Goal: Task Accomplishment & Management: Complete application form

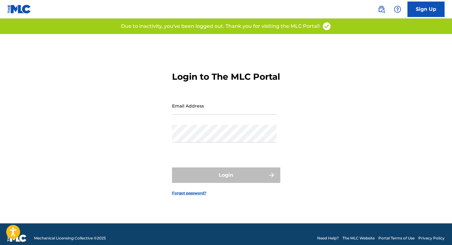
click at [185, 108] on input "Email Address" at bounding box center [224, 106] width 104 height 18
click at [184, 112] on input "Email Address" at bounding box center [224, 106] width 104 height 18
type input "[EMAIL_ADDRESS][DOMAIN_NAME]"
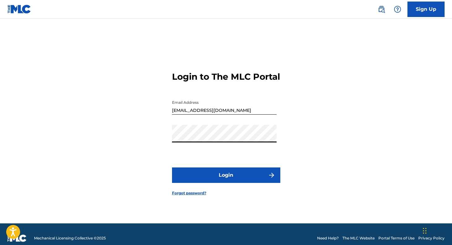
click at [224, 178] on button "Login" at bounding box center [226, 175] width 108 height 15
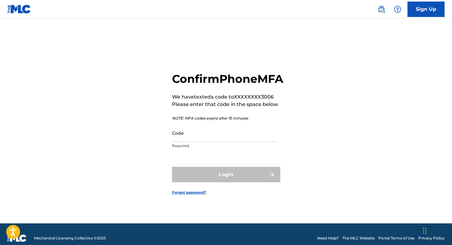
click at [205, 142] on input "Code" at bounding box center [224, 133] width 104 height 18
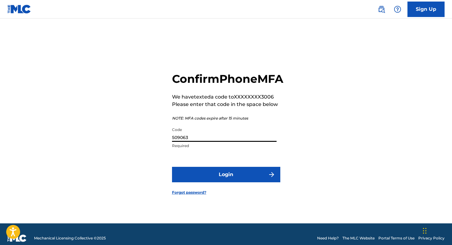
type input "509063"
click at [224, 178] on button "Login" at bounding box center [226, 174] width 108 height 15
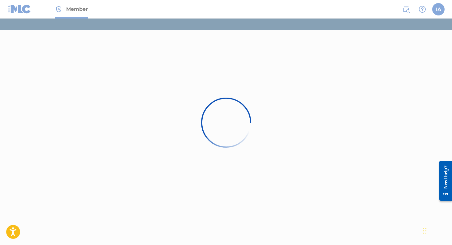
click at [26, 7] on div at bounding box center [226, 122] width 452 height 245
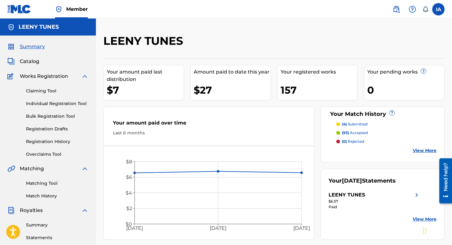
click at [32, 61] on span "Catalog" at bounding box center [29, 61] width 19 height 7
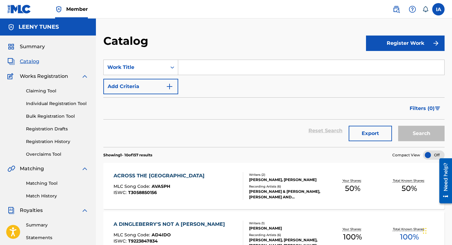
click at [221, 72] on input "Search Form" at bounding box center [311, 67] width 266 height 15
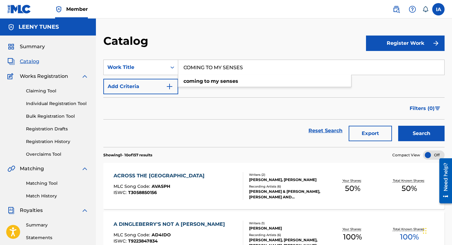
type input "COMING TO MY SENSES"
click at [398, 126] on button "Search" at bounding box center [421, 133] width 46 height 15
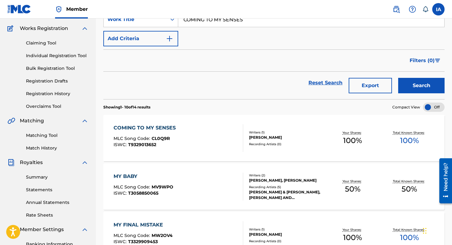
scroll to position [48, 0]
click at [149, 128] on div "COMING TO MY SENSES" at bounding box center [145, 127] width 65 height 7
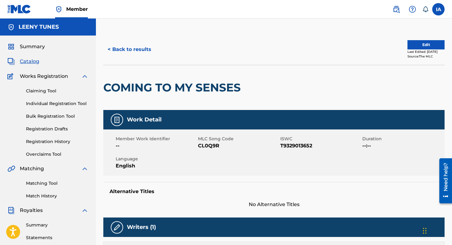
click at [413, 49] on button "Edit" at bounding box center [425, 44] width 37 height 9
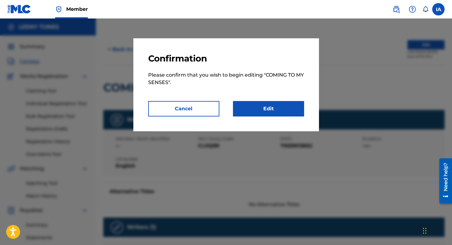
click at [281, 110] on link "Edit" at bounding box center [268, 108] width 71 height 15
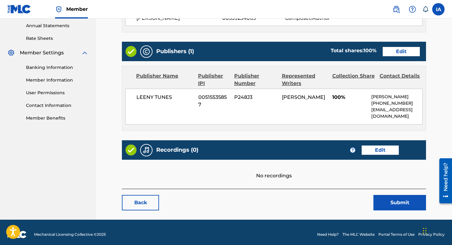
scroll to position [229, 0]
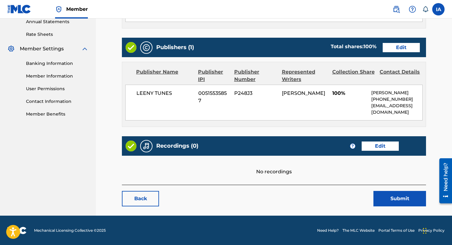
click at [380, 143] on link "Edit" at bounding box center [379, 146] width 37 height 9
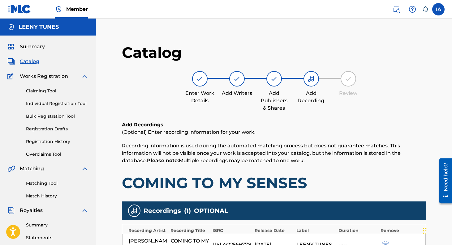
click at [48, 105] on link "Individual Registration Tool" at bounding box center [57, 103] width 62 height 6
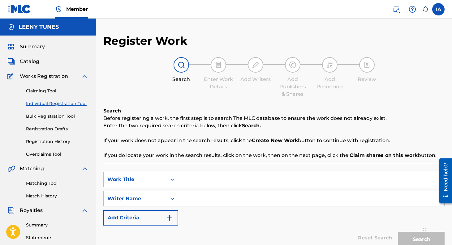
click at [34, 63] on span "Catalog" at bounding box center [29, 61] width 19 height 7
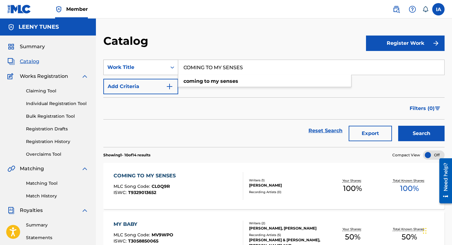
drag, startPoint x: 244, startPoint y: 68, endPoint x: 161, endPoint y: 68, distance: 82.2
click at [161, 68] on div "SearchWithCriteriaba72a577-f4fd-41fe-8122-b0554df779b9 Work Title COMING TO MY …" at bounding box center [273, 67] width 341 height 15
type input "i can change"
click at [398, 126] on button "Search" at bounding box center [421, 133] width 46 height 15
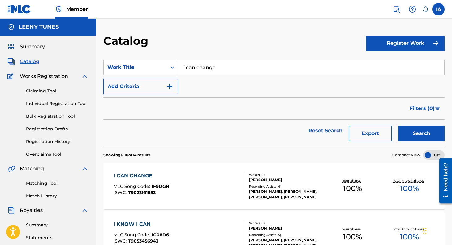
click at [231, 169] on div "I CAN CHANGE MLC Song Code : IF9DGH ISWC : T9022161882 Writers ( 1 ) [PERSON_NA…" at bounding box center [273, 186] width 341 height 46
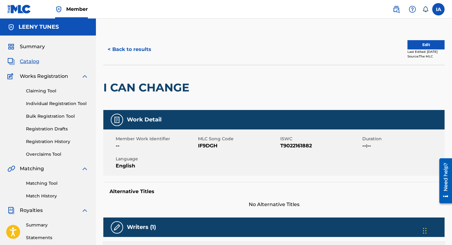
click at [417, 45] on button "Edit" at bounding box center [425, 44] width 37 height 9
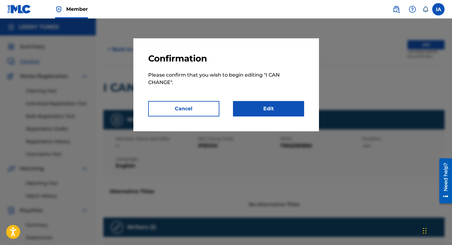
click at [293, 108] on link "Edit" at bounding box center [268, 108] width 71 height 15
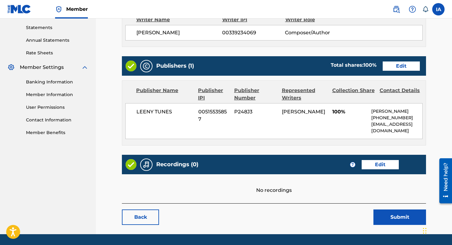
scroll to position [211, 0]
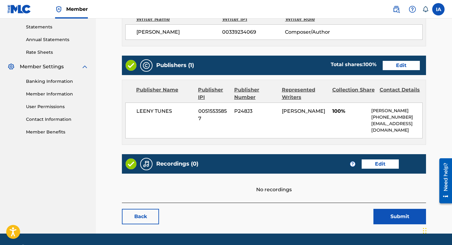
click at [383, 163] on link "Edit" at bounding box center [379, 164] width 37 height 9
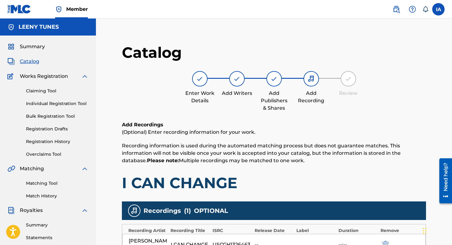
click at [53, 141] on link "Registration History" at bounding box center [57, 141] width 62 height 6
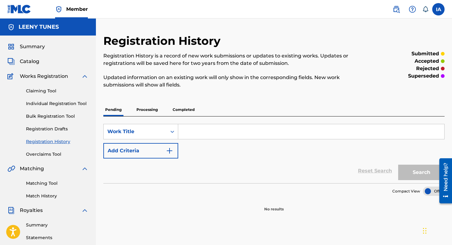
click at [148, 112] on p "Processing" at bounding box center [146, 109] width 25 height 13
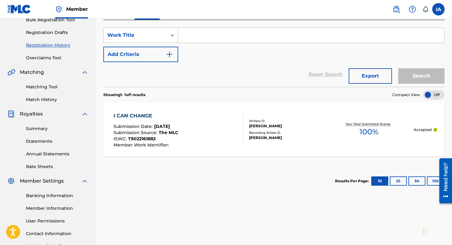
scroll to position [101, 0]
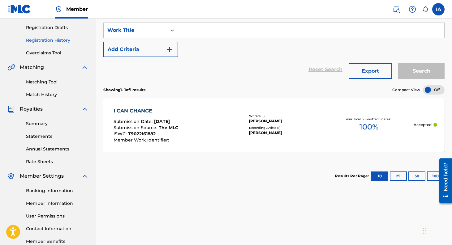
click at [147, 113] on div "I CAN CHANGE" at bounding box center [145, 110] width 65 height 7
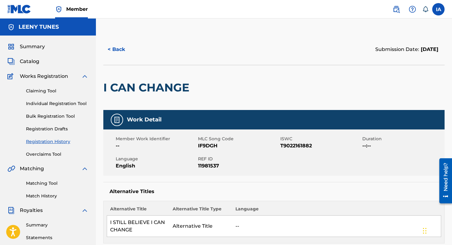
click at [43, 105] on link "Individual Registration Tool" at bounding box center [57, 103] width 62 height 6
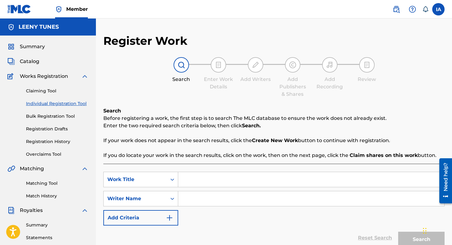
click at [211, 178] on input "Search Form" at bounding box center [311, 179] width 266 height 15
type input "i still believe i can change"
click at [236, 203] on input "Search Form" at bounding box center [311, 198] width 266 height 15
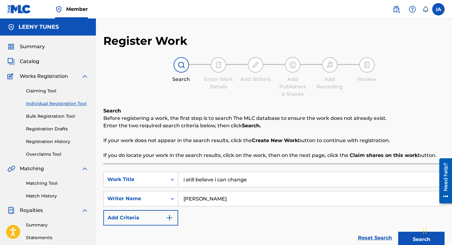
type input "[PERSON_NAME]"
click at [398, 232] on button "Search" at bounding box center [421, 239] width 46 height 15
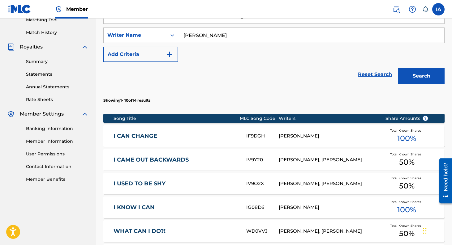
scroll to position [168, 0]
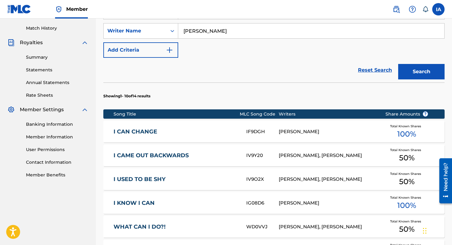
click at [300, 131] on div "[PERSON_NAME]" at bounding box center [327, 131] width 97 height 7
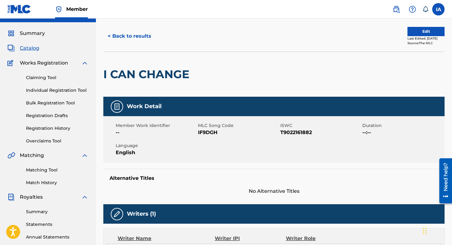
scroll to position [18, 0]
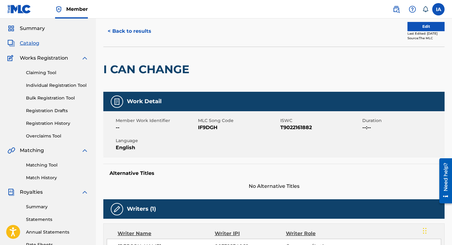
click at [40, 86] on link "Individual Registration Tool" at bounding box center [57, 85] width 62 height 6
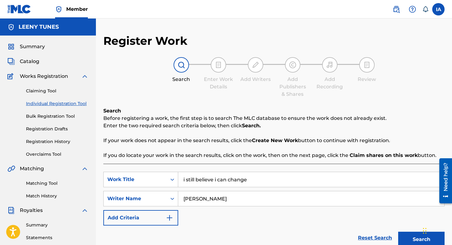
drag, startPoint x: 256, startPoint y: 177, endPoint x: 181, endPoint y: 178, distance: 74.5
click at [181, 178] on input "i still believe i can change" at bounding box center [311, 179] width 266 height 15
click at [398, 232] on button "Search" at bounding box center [421, 239] width 46 height 15
drag, startPoint x: 223, startPoint y: 177, endPoint x: 229, endPoint y: 177, distance: 5.9
click at [229, 177] on input "resilience" at bounding box center [311, 179] width 266 height 15
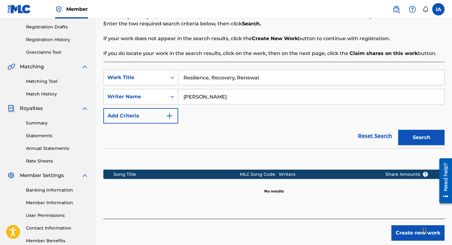
scroll to position [104, 0]
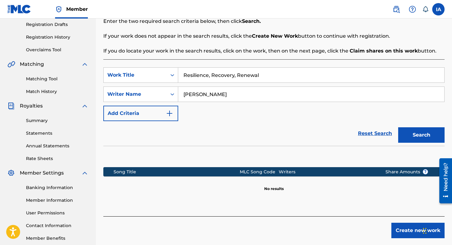
type input "Resilience, Recovery, Renewal"
click at [415, 133] on button "Search" at bounding box center [421, 134] width 46 height 15
click at [59, 36] on link "Registration History" at bounding box center [57, 37] width 62 height 6
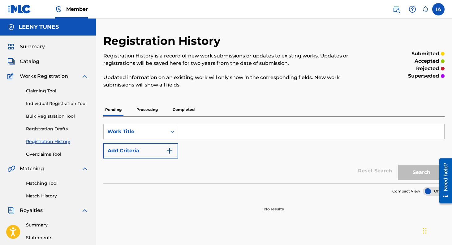
click at [151, 109] on p "Processing" at bounding box center [146, 109] width 25 height 13
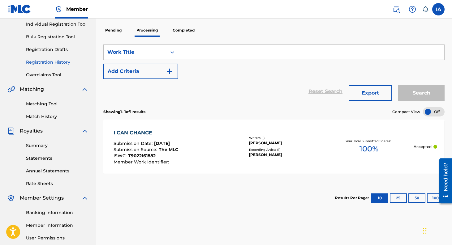
scroll to position [62, 0]
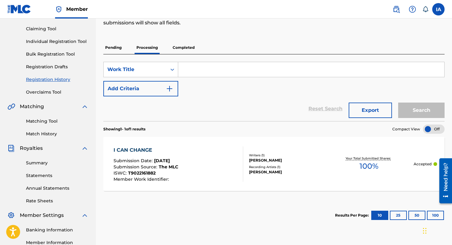
click at [185, 46] on p "Completed" at bounding box center [184, 47] width 26 height 13
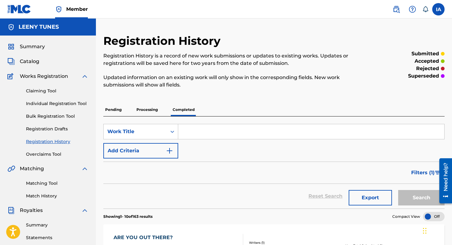
click at [56, 103] on link "Individual Registration Tool" at bounding box center [57, 103] width 62 height 6
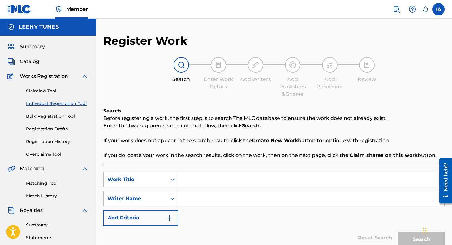
click at [213, 180] on input "Search Form" at bounding box center [311, 179] width 266 height 15
type input "Resilience, Recovery, Renewal"
click at [226, 199] on input "Search Form" at bounding box center [311, 198] width 266 height 15
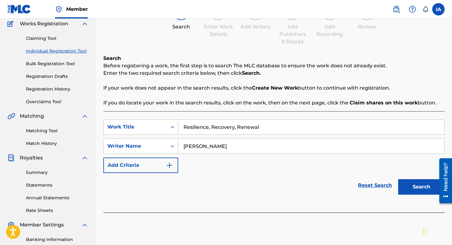
scroll to position [57, 0]
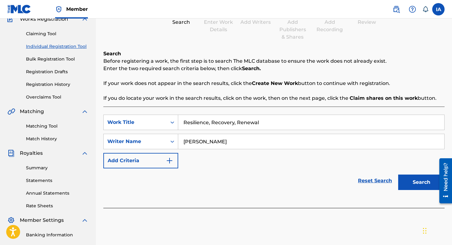
type input "[PERSON_NAME]"
click at [404, 183] on button "Search" at bounding box center [421, 182] width 46 height 15
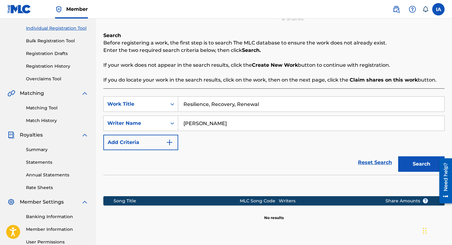
scroll to position [138, 0]
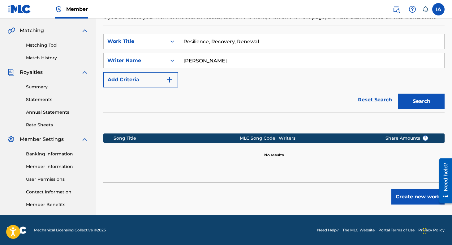
click at [408, 199] on button "Create new work" at bounding box center [417, 196] width 53 height 15
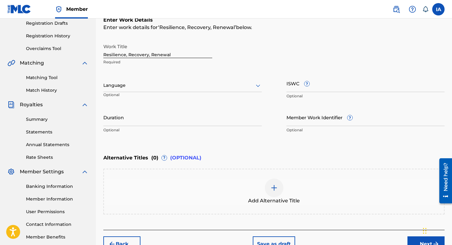
scroll to position [105, 0]
click at [343, 88] on input "ISWC ?" at bounding box center [365, 84] width 158 height 18
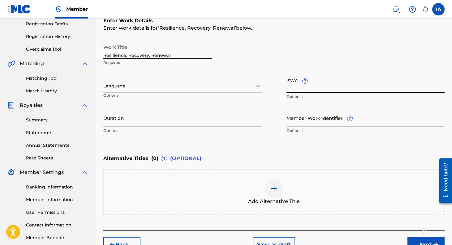
paste input "T-334.771.051-0"
type input "T-334.771.051-0"
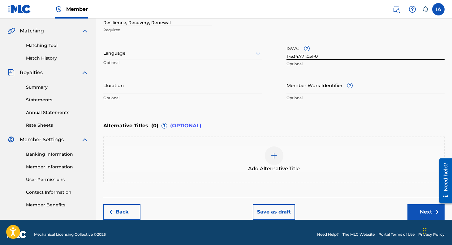
scroll to position [142, 0]
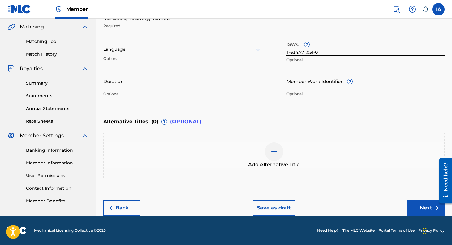
click at [419, 207] on button "Next" at bounding box center [425, 207] width 37 height 15
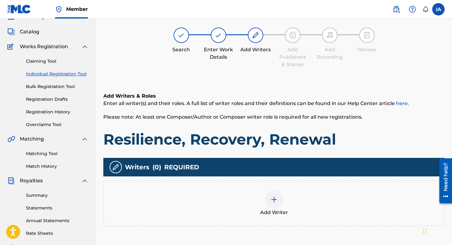
scroll to position [28, 0]
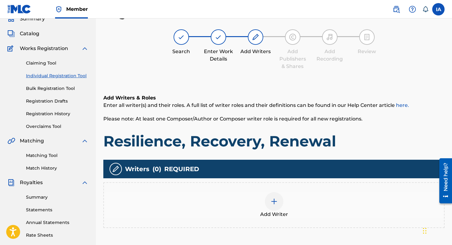
click at [274, 204] on img at bounding box center [273, 201] width 7 height 7
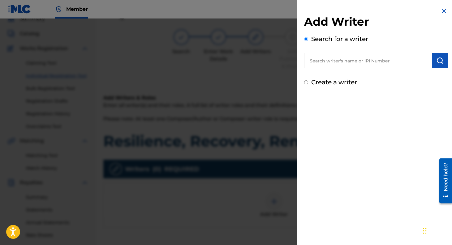
click at [321, 66] on input "text" at bounding box center [368, 60] width 128 height 15
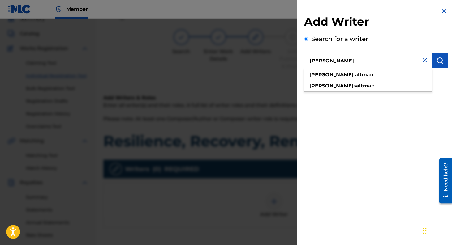
type input "[PERSON_NAME]"
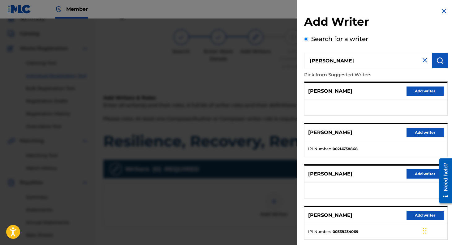
click at [419, 214] on button "Add writer" at bounding box center [424, 215] width 37 height 9
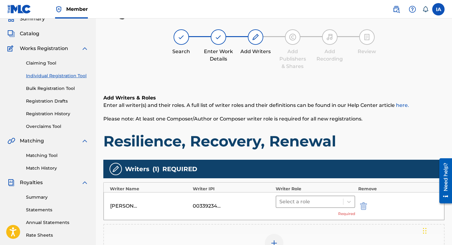
click at [317, 202] on div at bounding box center [309, 202] width 61 height 9
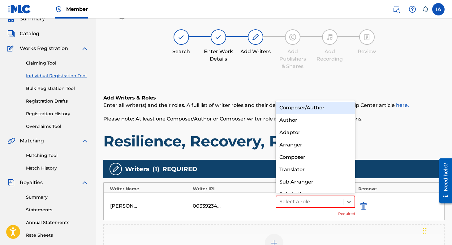
scroll to position [9, 0]
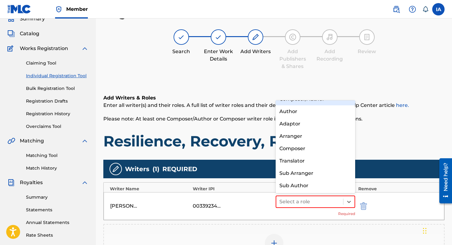
click at [309, 104] on div "Composer/Author" at bounding box center [314, 99] width 79 height 12
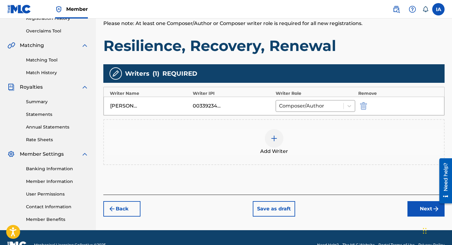
scroll to position [138, 0]
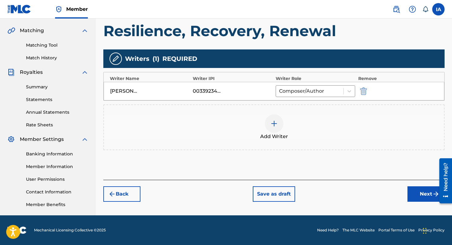
click at [418, 190] on button "Next" at bounding box center [425, 193] width 37 height 15
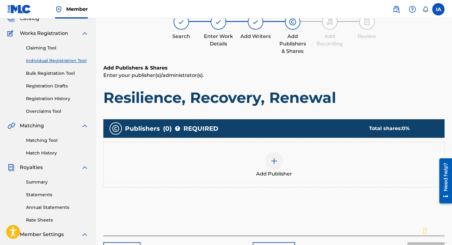
scroll to position [28, 0]
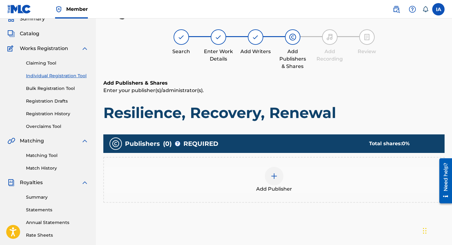
click at [280, 170] on div at bounding box center [274, 176] width 19 height 19
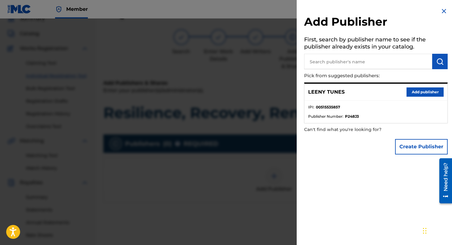
click at [424, 92] on button "Add publisher" at bounding box center [424, 91] width 37 height 9
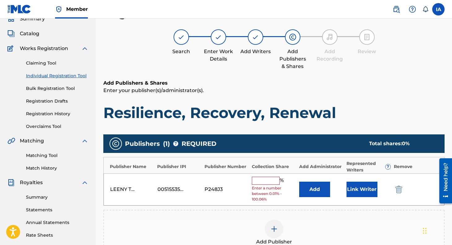
click at [262, 182] on input "text" at bounding box center [266, 181] width 28 height 8
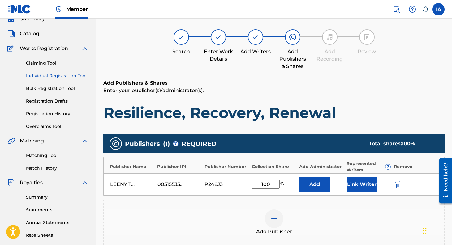
type input "100"
click at [369, 188] on button "Link Writer" at bounding box center [361, 184] width 31 height 15
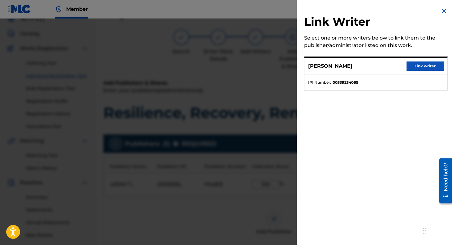
click at [422, 66] on button "Link writer" at bounding box center [424, 66] width 37 height 9
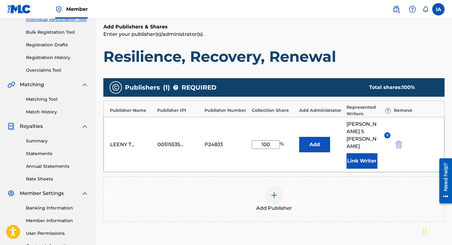
scroll to position [146, 0]
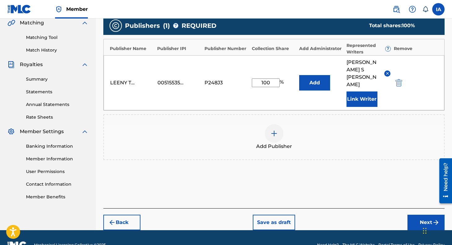
click at [419, 215] on button "Next" at bounding box center [425, 222] width 37 height 15
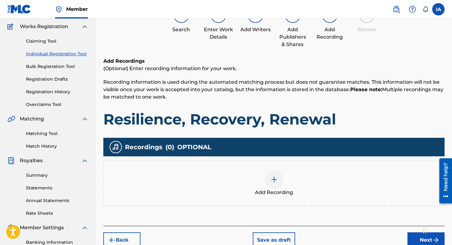
scroll to position [28, 0]
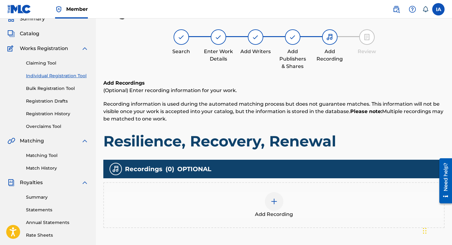
click at [274, 198] on img at bounding box center [273, 201] width 7 height 7
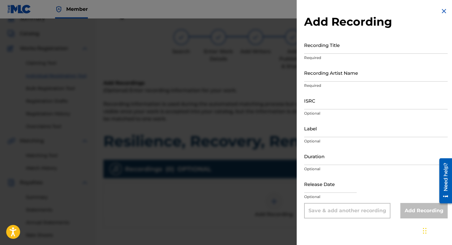
click at [321, 46] on input "Recording Title" at bounding box center [375, 45] width 143 height 18
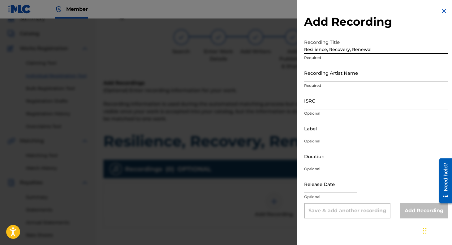
type input "Resilience, Recovery, Renewal"
click at [324, 73] on input "Recording Artist Name" at bounding box center [375, 73] width 143 height 18
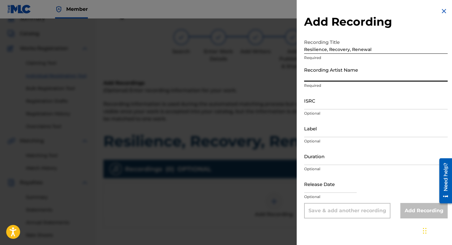
type input "[PERSON_NAME]"
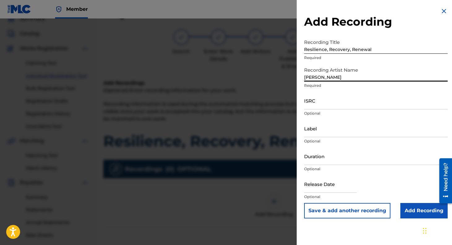
click at [343, 102] on input "ISRC" at bounding box center [375, 101] width 143 height 18
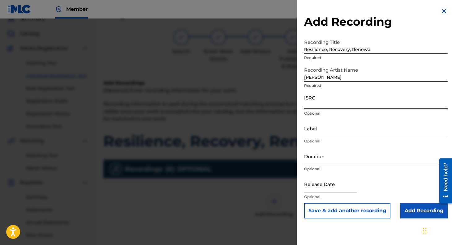
paste input "USL4Q2569767"
type input "USL4Q2569767"
click at [325, 130] on input "Label" at bounding box center [375, 129] width 143 height 18
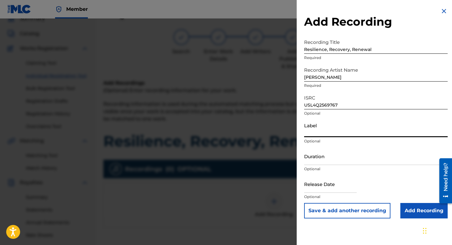
type input "Leeny Tunes"
click at [326, 190] on input "text" at bounding box center [330, 184] width 53 height 18
select select "7"
select select "2025"
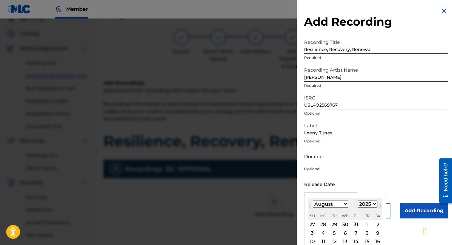
type input "[DATE]"
select select "8"
click at [380, 181] on div "Release Date [DATE] [DATE] Previous Month Next Month [DATE] January February Ma…" at bounding box center [375, 189] width 143 height 28
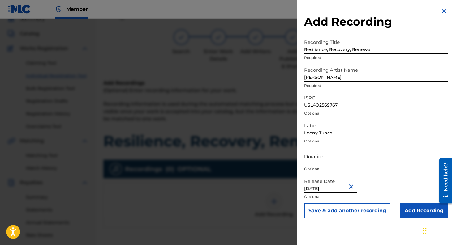
click at [415, 211] on input "Add Recording" at bounding box center [423, 210] width 47 height 15
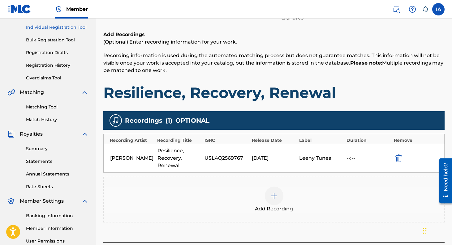
scroll to position [138, 0]
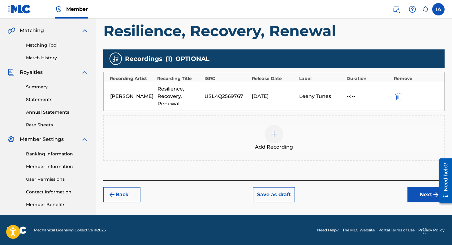
click at [420, 196] on button "Next" at bounding box center [425, 194] width 37 height 15
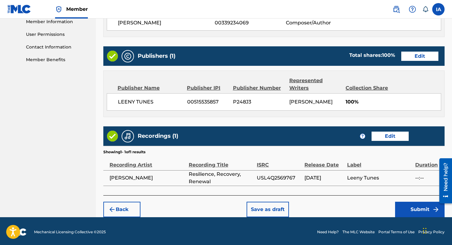
scroll to position [284, 0]
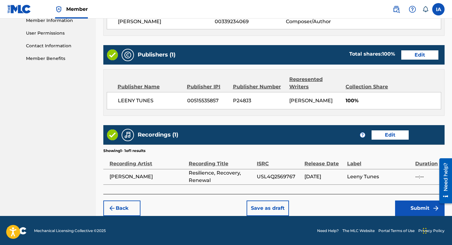
click at [414, 208] on button "Submit" at bounding box center [419, 208] width 49 height 15
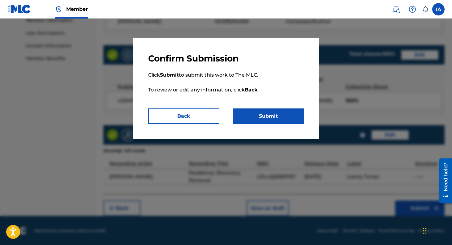
click at [290, 112] on button "Submit" at bounding box center [268, 116] width 71 height 15
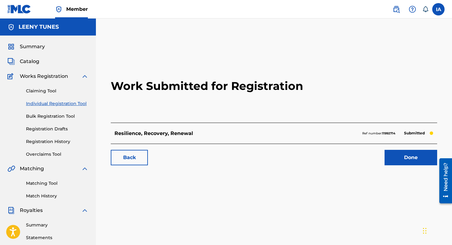
click at [409, 157] on link "Done" at bounding box center [410, 157] width 53 height 15
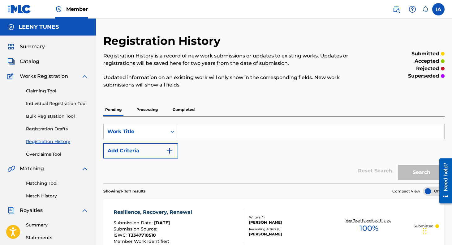
click at [61, 103] on link "Individual Registration Tool" at bounding box center [57, 103] width 62 height 6
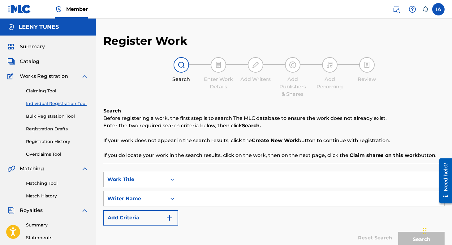
click at [181, 173] on input "Search Form" at bounding box center [311, 179] width 266 height 15
type input "c"
type input "Count Your Blessings"
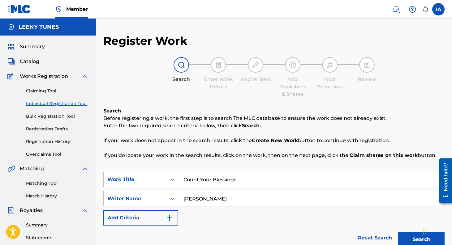
type input "[PERSON_NAME]"
click at [398, 232] on button "Search" at bounding box center [421, 239] width 46 height 15
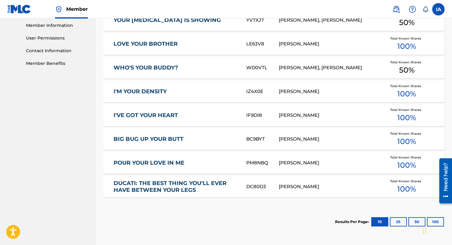
scroll to position [337, 0]
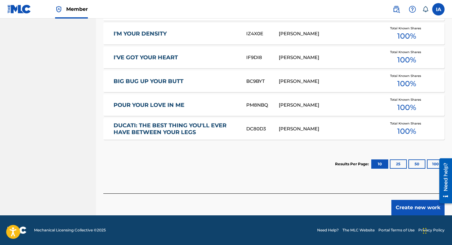
click at [404, 204] on button "Create new work" at bounding box center [417, 207] width 53 height 15
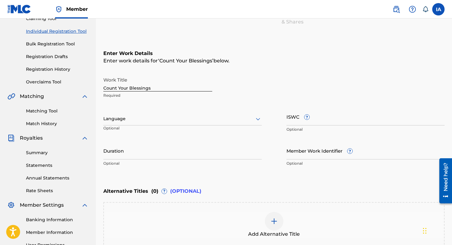
scroll to position [78, 0]
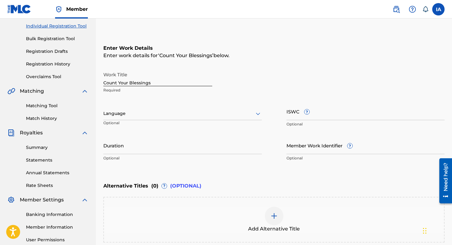
click at [355, 112] on input "ISWC ?" at bounding box center [365, 112] width 158 height 18
paste input "T-334.771.041-8"
type input "T-334.771.041-8"
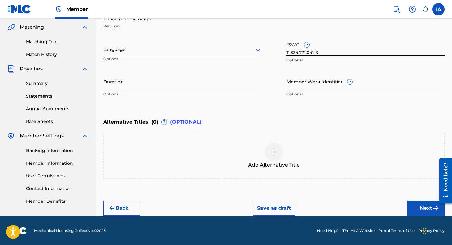
scroll to position [142, 0]
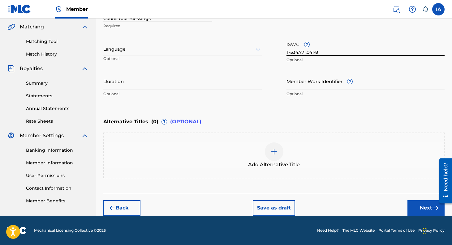
click at [423, 204] on button "Next" at bounding box center [425, 207] width 37 height 15
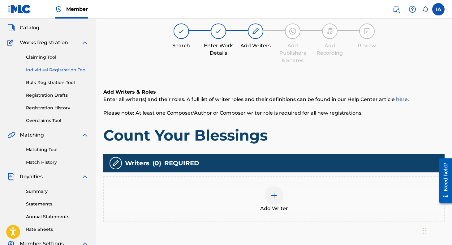
scroll to position [28, 0]
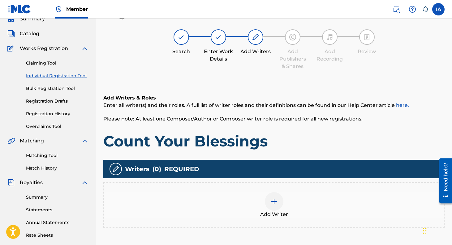
click at [276, 203] on img at bounding box center [273, 201] width 7 height 7
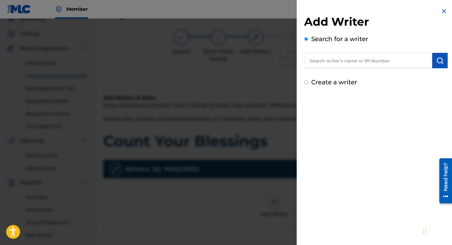
click at [351, 63] on input "text" at bounding box center [368, 60] width 128 height 15
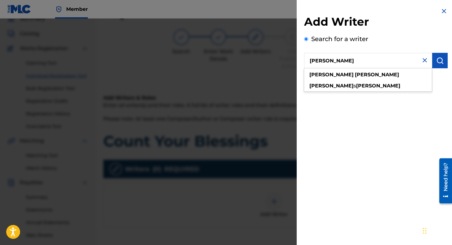
type input "[PERSON_NAME]"
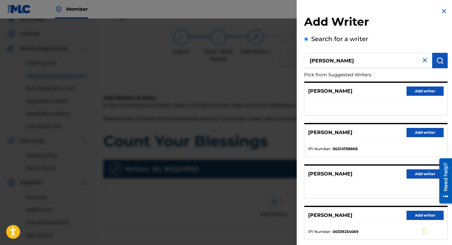
click at [419, 216] on button "Add writer" at bounding box center [424, 215] width 37 height 9
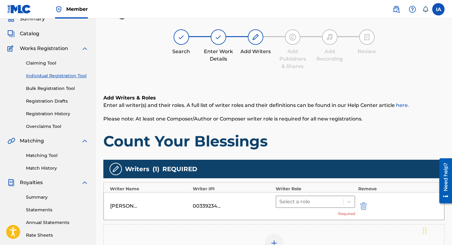
click at [334, 202] on div at bounding box center [309, 202] width 61 height 9
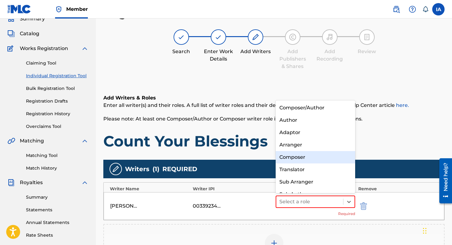
scroll to position [9, 0]
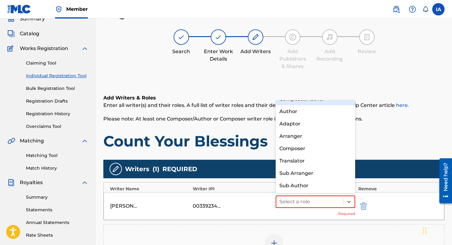
click at [318, 104] on div "Composer/Author" at bounding box center [314, 99] width 79 height 12
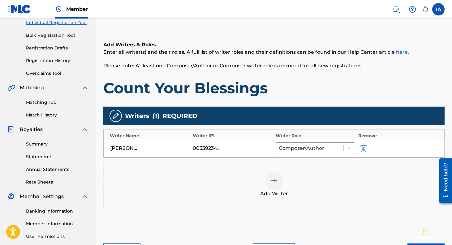
scroll to position [138, 0]
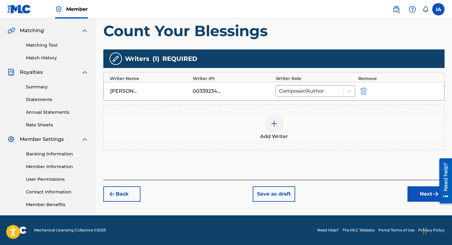
click at [423, 195] on button "Next" at bounding box center [425, 193] width 37 height 15
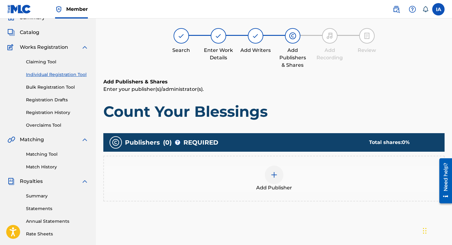
scroll to position [28, 0]
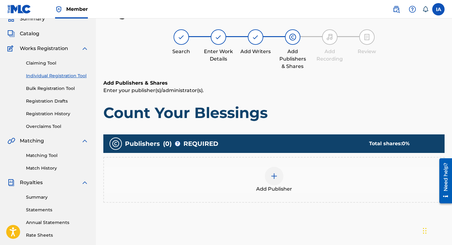
click at [270, 179] on img at bounding box center [273, 175] width 7 height 7
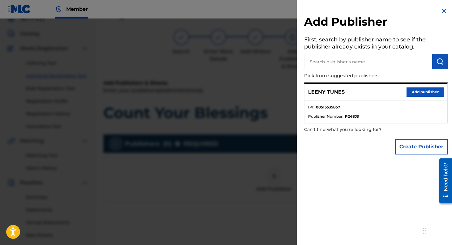
click at [410, 93] on button "Add publisher" at bounding box center [424, 91] width 37 height 9
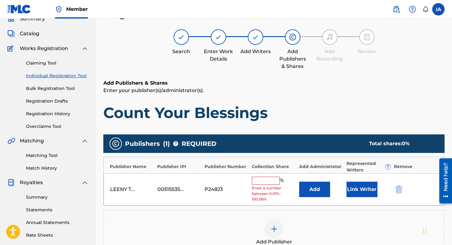
click at [265, 180] on input "text" at bounding box center [266, 181] width 28 height 8
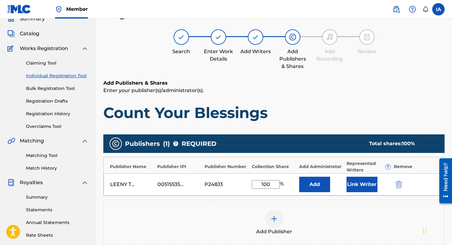
type input "100"
click at [358, 183] on button "Link Writer" at bounding box center [361, 184] width 31 height 15
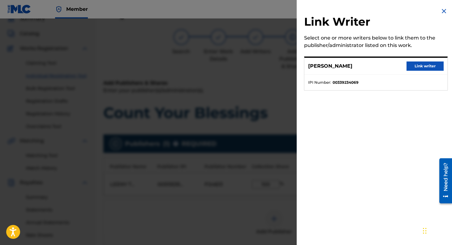
click at [418, 64] on button "Link writer" at bounding box center [424, 66] width 37 height 9
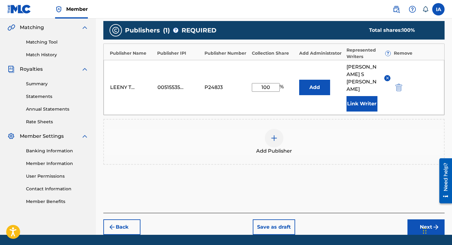
scroll to position [146, 0]
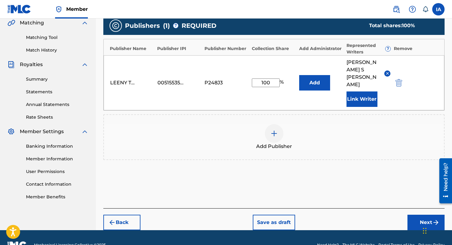
click at [423, 215] on button "Next" at bounding box center [425, 222] width 37 height 15
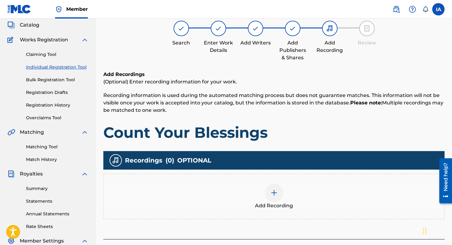
scroll to position [28, 0]
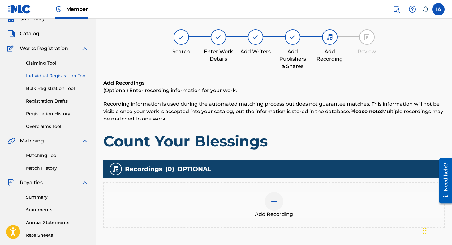
click at [273, 200] on img at bounding box center [273, 201] width 7 height 7
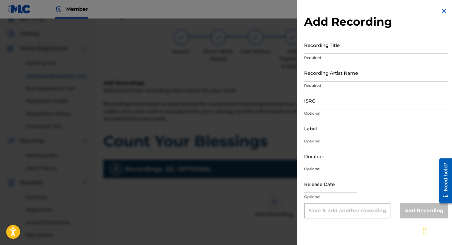
click at [329, 47] on input "Recording Title" at bounding box center [375, 45] width 143 height 18
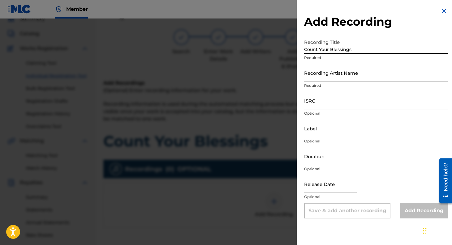
type input "Count Your Blessings"
click at [334, 77] on input "Recording Artist Name" at bounding box center [375, 73] width 143 height 18
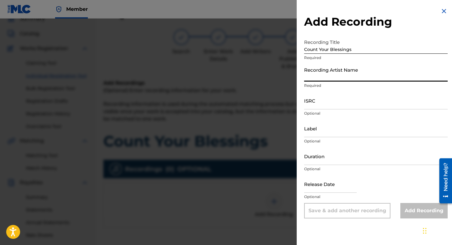
type input "[PERSON_NAME]"
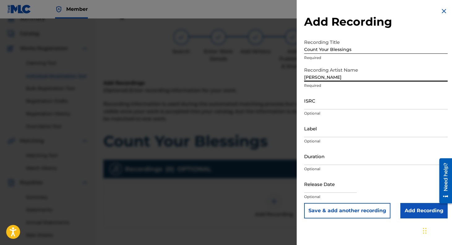
click at [354, 101] on input "ISRC" at bounding box center [375, 101] width 143 height 18
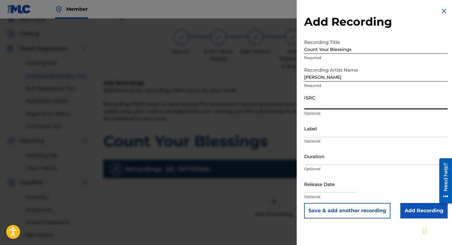
paste input "USL4Q2569769"
type input "USL4Q2569769"
click at [330, 132] on input "Label" at bounding box center [375, 129] width 143 height 18
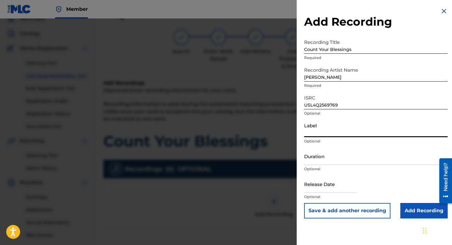
type input "Leeny Tunes"
click at [329, 187] on input "text" at bounding box center [330, 184] width 53 height 18
select select "7"
select select "2025"
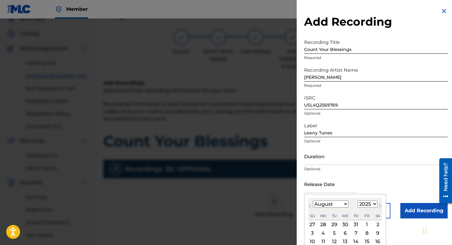
type input "[DATE]"
select select "8"
click at [381, 188] on div "Release Date [DATE] [DATE] Previous Month Next Month [DATE] January February Ma…" at bounding box center [375, 189] width 143 height 28
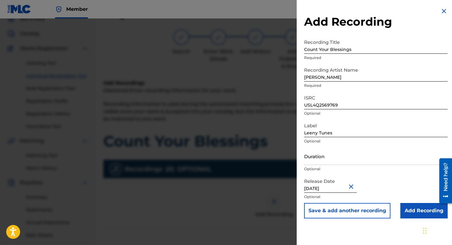
click at [421, 211] on input "Add Recording" at bounding box center [423, 210] width 47 height 15
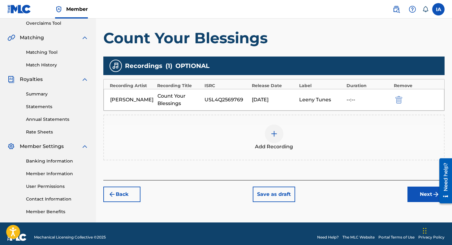
scroll to position [138, 0]
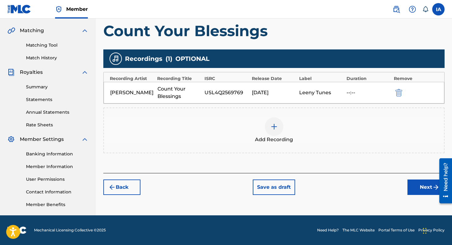
click at [422, 195] on button "Next" at bounding box center [425, 187] width 37 height 15
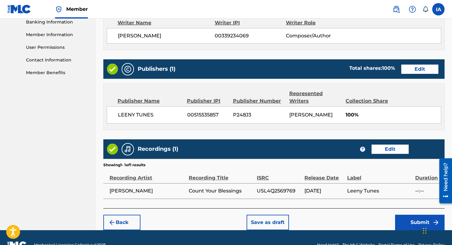
scroll to position [284, 0]
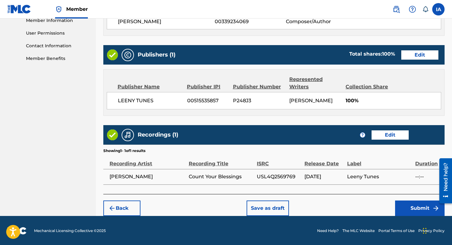
click at [416, 210] on button "Submit" at bounding box center [419, 208] width 49 height 15
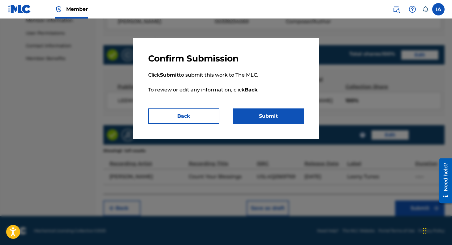
click at [276, 116] on button "Submit" at bounding box center [268, 116] width 71 height 15
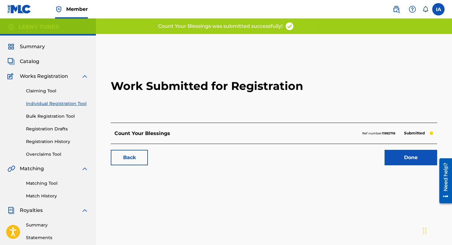
click at [405, 161] on link "Done" at bounding box center [410, 157] width 53 height 15
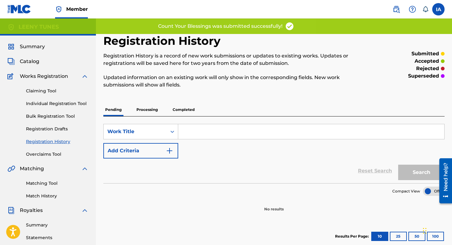
click at [145, 109] on p "Processing" at bounding box center [146, 109] width 25 height 13
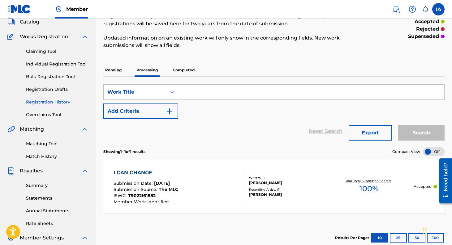
scroll to position [50, 0]
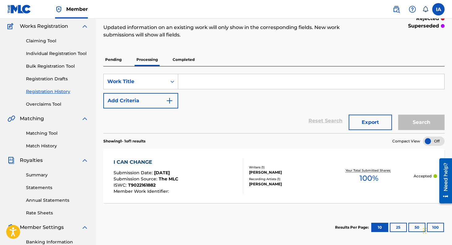
click at [111, 59] on p "Pending" at bounding box center [113, 59] width 20 height 13
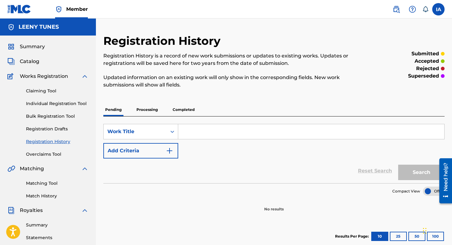
click at [43, 105] on link "Individual Registration Tool" at bounding box center [57, 103] width 62 height 6
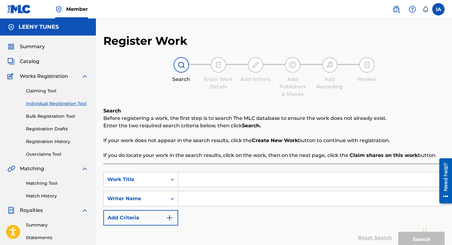
click at [204, 177] on input "Search Form" at bounding box center [311, 179] width 266 height 15
type input "Do or Do Not (There Is No Try)"
click at [204, 198] on input "Search Form" at bounding box center [311, 198] width 266 height 15
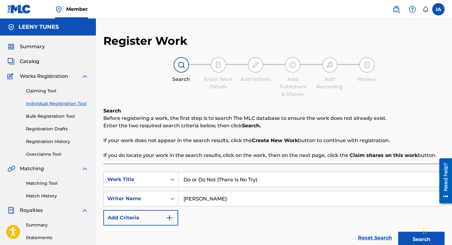
type input "[PERSON_NAME]"
click at [398, 232] on button "Search" at bounding box center [421, 239] width 46 height 15
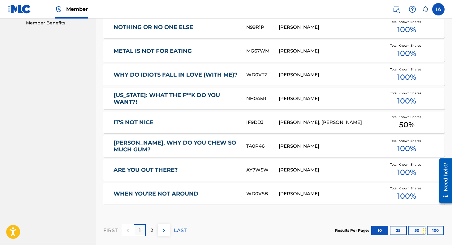
scroll to position [388, 0]
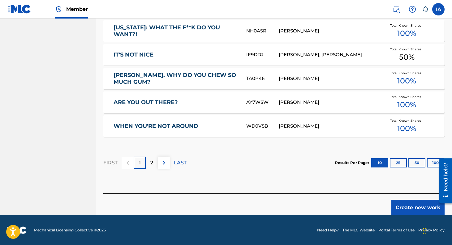
click at [411, 208] on button "Create new work" at bounding box center [417, 207] width 53 height 15
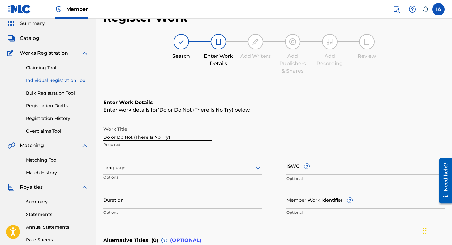
scroll to position [36, 0]
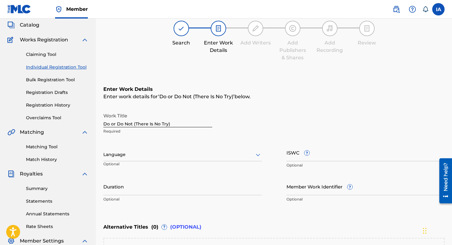
click at [315, 154] on input "ISWC ?" at bounding box center [365, 153] width 158 height 18
paste input "T-334.771.016-7"
type input "T-334.771.016-7"
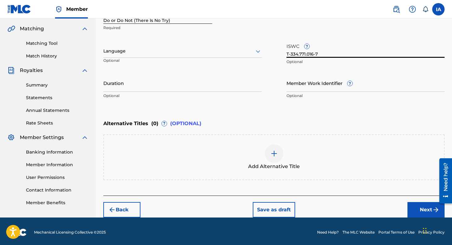
scroll to position [142, 0]
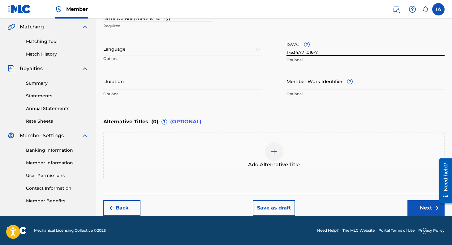
click at [417, 206] on button "Next" at bounding box center [425, 207] width 37 height 15
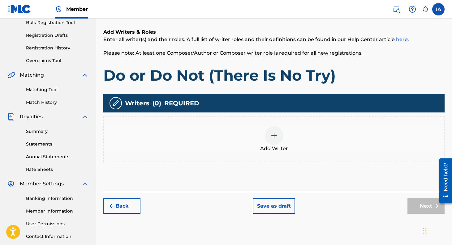
scroll to position [100, 0]
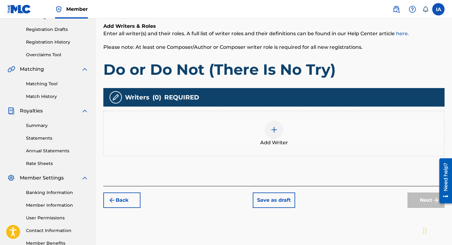
click at [123, 201] on button "Back" at bounding box center [121, 200] width 37 height 15
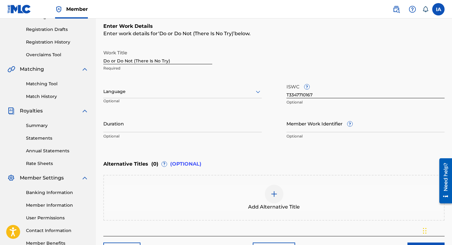
click at [279, 195] on div at bounding box center [274, 194] width 19 height 19
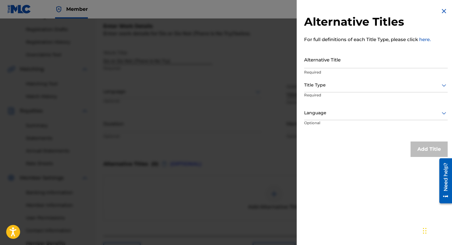
click at [355, 62] on input "Alternative Title" at bounding box center [375, 60] width 143 height 18
type input "Do or Do Not"
click at [352, 82] on div at bounding box center [375, 85] width 143 height 8
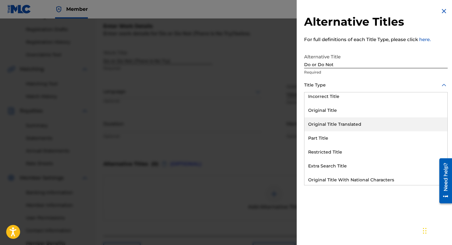
scroll to position [60, 0]
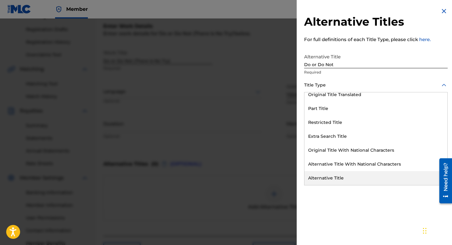
click at [336, 180] on div "Alternative Title" at bounding box center [375, 178] width 143 height 14
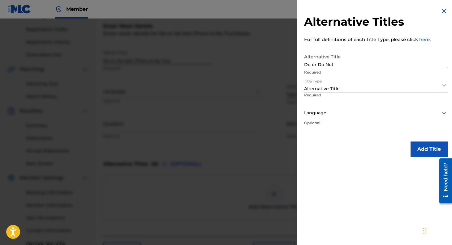
click at [428, 151] on button "Add Title" at bounding box center [428, 149] width 37 height 15
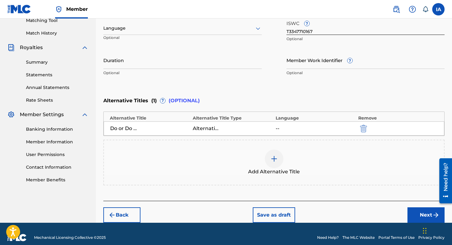
scroll to position [170, 0]
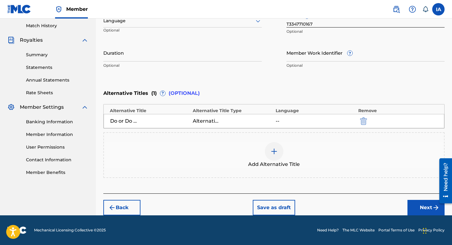
click at [415, 206] on button "Next" at bounding box center [425, 207] width 37 height 15
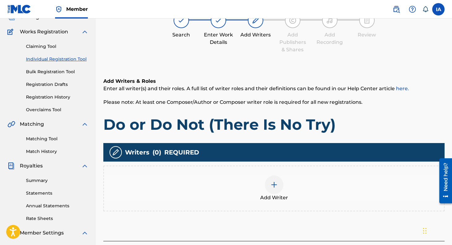
scroll to position [28, 0]
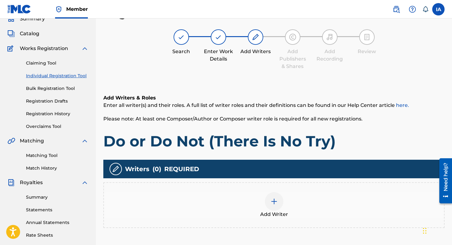
click at [280, 202] on div at bounding box center [274, 201] width 19 height 19
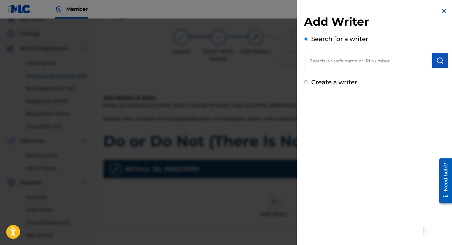
click at [351, 60] on input "text" at bounding box center [368, 60] width 128 height 15
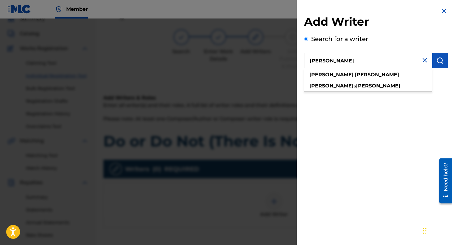
type input "[PERSON_NAME]"
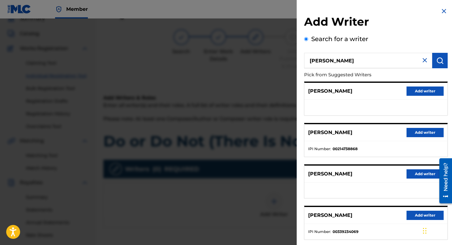
click at [413, 216] on button "Add writer" at bounding box center [424, 215] width 37 height 9
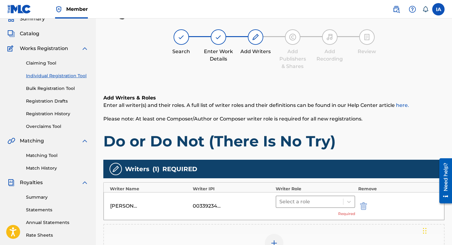
click at [303, 200] on div at bounding box center [309, 202] width 61 height 9
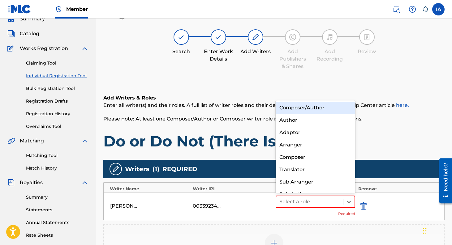
scroll to position [9, 0]
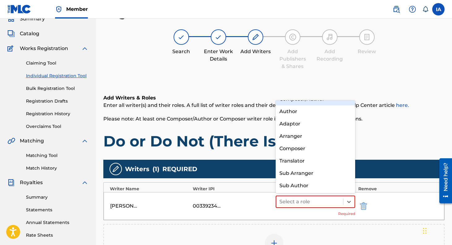
click at [298, 103] on div "Composer/Author" at bounding box center [314, 99] width 79 height 12
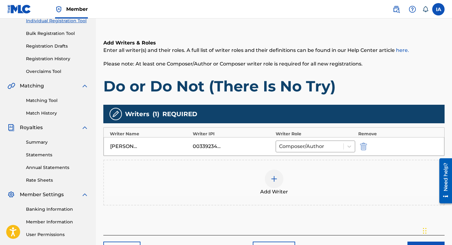
scroll to position [138, 0]
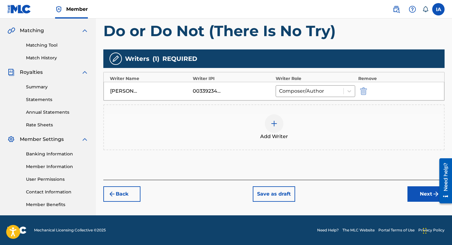
click at [420, 194] on button "Next" at bounding box center [425, 193] width 37 height 15
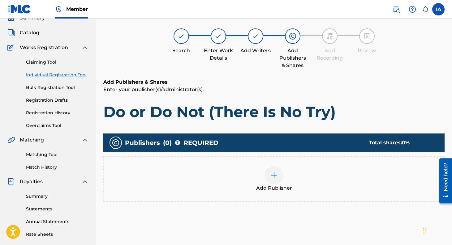
scroll to position [28, 0]
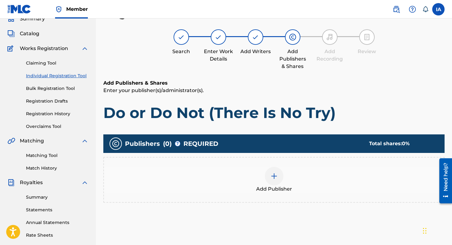
click at [275, 179] on img at bounding box center [273, 175] width 7 height 7
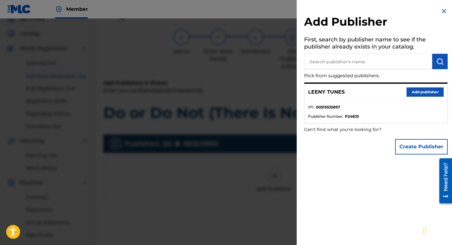
click at [415, 90] on button "Add publisher" at bounding box center [424, 91] width 37 height 9
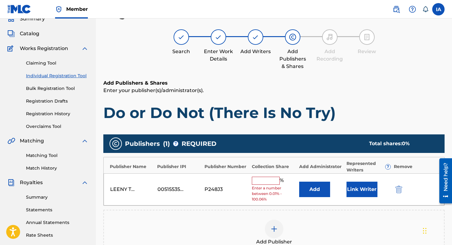
click at [265, 184] on input "text" at bounding box center [266, 181] width 28 height 8
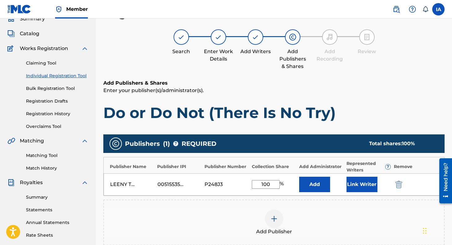
type input "100"
click at [360, 185] on button "Link Writer" at bounding box center [361, 184] width 31 height 15
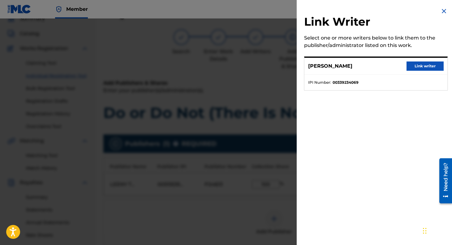
click at [413, 66] on button "Link writer" at bounding box center [424, 66] width 37 height 9
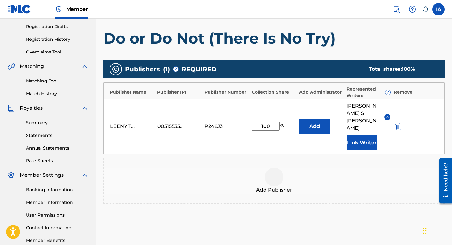
scroll to position [146, 0]
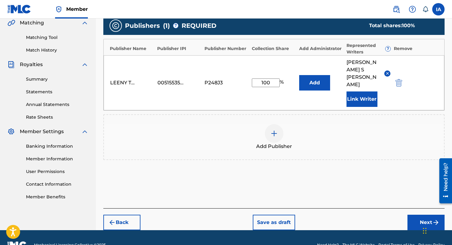
click at [418, 215] on button "Next" at bounding box center [425, 222] width 37 height 15
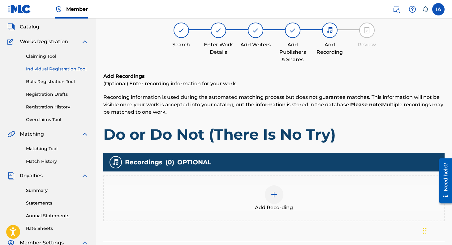
scroll to position [28, 0]
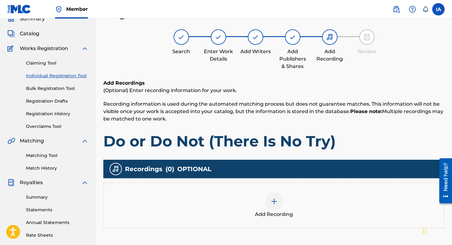
click at [271, 200] on img at bounding box center [273, 201] width 7 height 7
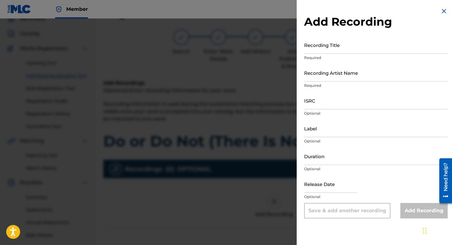
click at [317, 48] on input "Recording Title" at bounding box center [375, 45] width 143 height 18
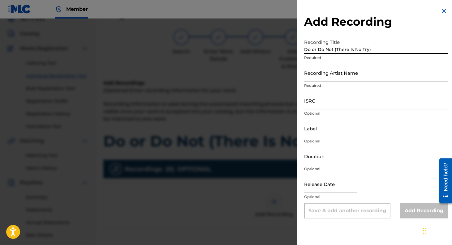
type input "Do or Do Not (There Is No Try)"
click at [321, 75] on input "Recording Artist Name" at bounding box center [375, 73] width 143 height 18
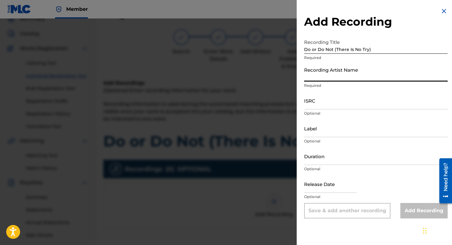
type input "[PERSON_NAME]"
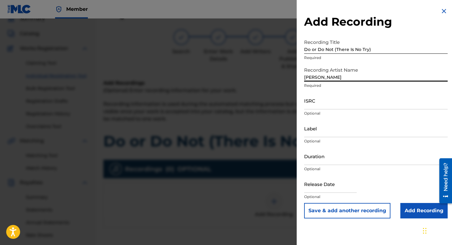
click at [354, 104] on input "ISRC" at bounding box center [375, 101] width 143 height 18
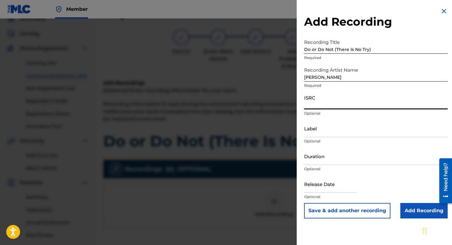
paste input "USL4Q2569771"
type input "USL4Q2569771"
click at [328, 132] on input "Label" at bounding box center [375, 129] width 143 height 18
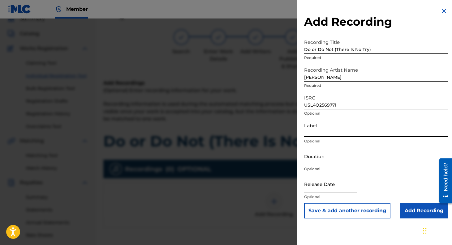
type input "Leeny Tunes"
click at [327, 187] on input "text" at bounding box center [330, 184] width 53 height 18
select select "7"
select select "2025"
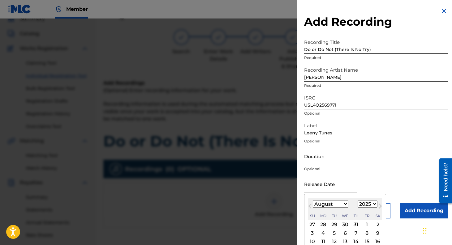
type input "[DATE]"
select select "8"
click at [392, 179] on div "Release Date [DATE] [DATE] Previous Month Next Month [DATE] January February Ma…" at bounding box center [375, 189] width 143 height 28
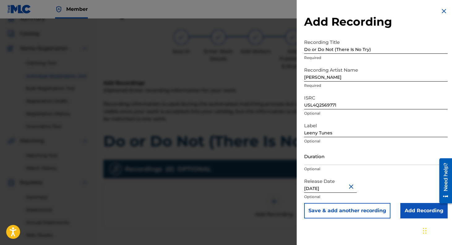
click at [419, 213] on input "Add Recording" at bounding box center [423, 210] width 47 height 15
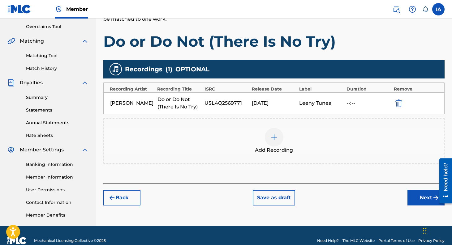
scroll to position [138, 0]
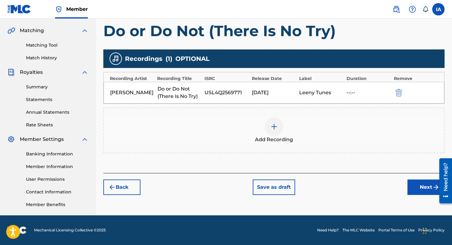
click at [422, 191] on button "Next" at bounding box center [425, 187] width 37 height 15
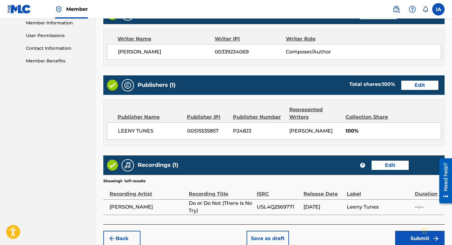
scroll to position [312, 0]
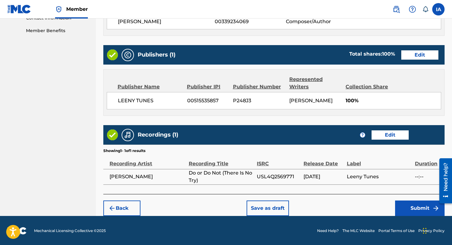
click at [416, 209] on button "Submit" at bounding box center [419, 208] width 49 height 15
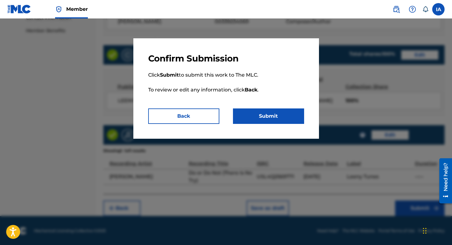
click at [290, 119] on button "Submit" at bounding box center [268, 116] width 71 height 15
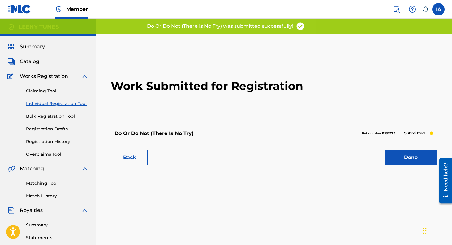
click at [409, 160] on link "Done" at bounding box center [410, 157] width 53 height 15
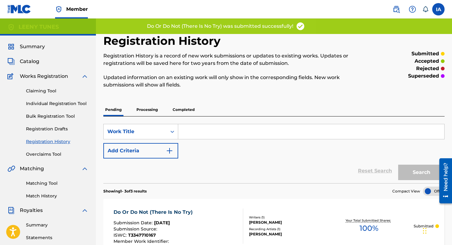
click at [60, 106] on link "Individual Registration Tool" at bounding box center [57, 103] width 62 height 6
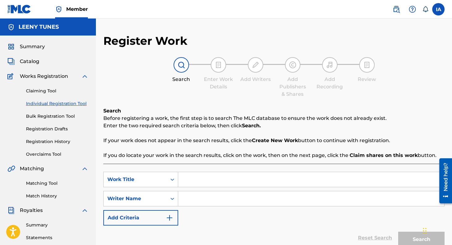
click at [202, 185] on input "Search Form" at bounding box center [311, 179] width 266 height 15
type input "Embrace Mistakes"
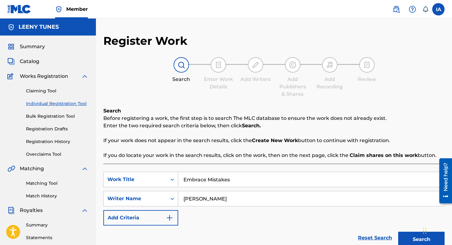
type input "[PERSON_NAME]"
click at [398, 232] on button "Search" at bounding box center [421, 239] width 46 height 15
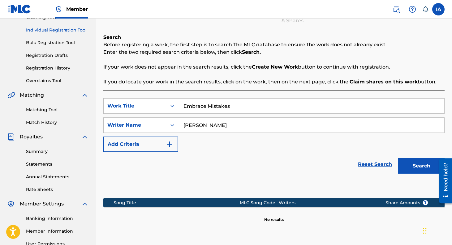
scroll to position [138, 0]
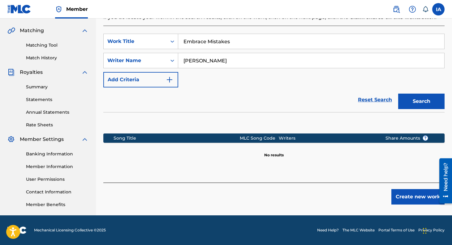
click at [414, 203] on button "Create new work" at bounding box center [417, 196] width 53 height 15
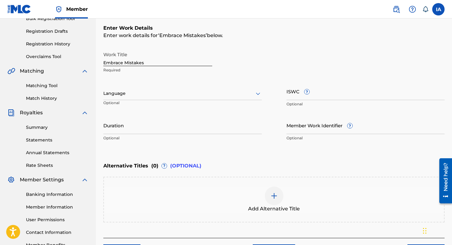
scroll to position [96, 0]
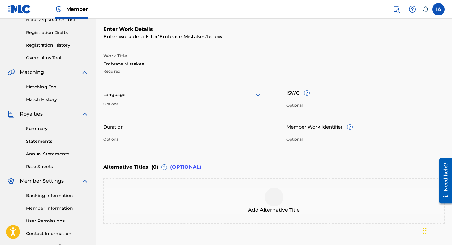
click at [323, 93] on input "ISWC ?" at bounding box center [365, 93] width 158 height 18
paste input "T-334.771.008-7"
type input "T-334.771.008-7"
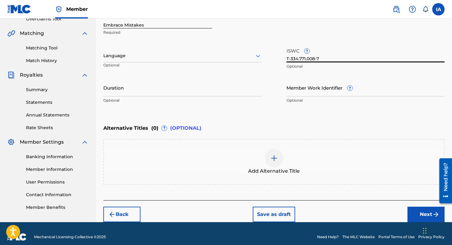
scroll to position [136, 0]
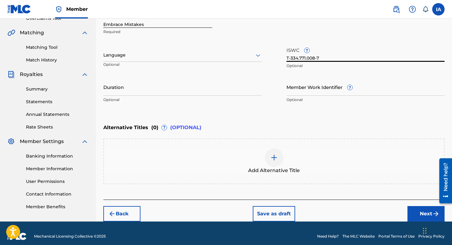
click at [422, 211] on button "Next" at bounding box center [425, 213] width 37 height 15
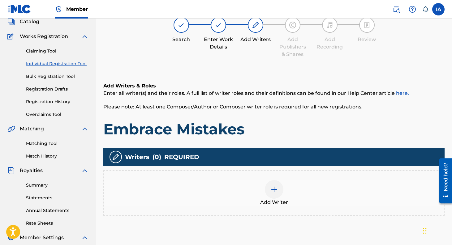
scroll to position [28, 0]
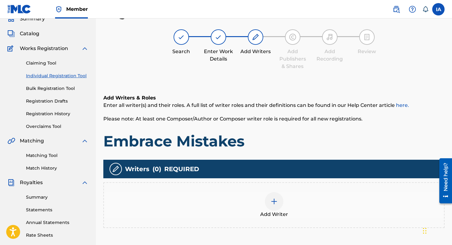
click at [279, 204] on div at bounding box center [274, 201] width 19 height 19
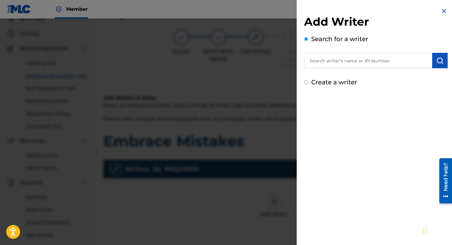
click at [376, 59] on input "text" at bounding box center [368, 60] width 128 height 15
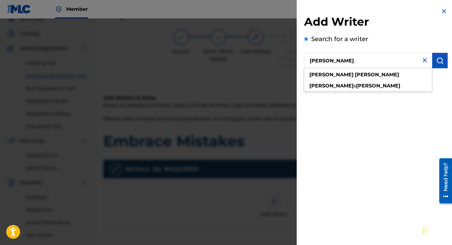
type input "[PERSON_NAME]"
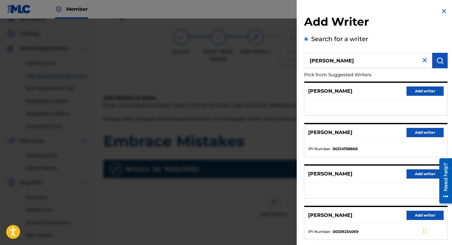
click at [424, 215] on iframe "Chat Widget" at bounding box center [436, 230] width 31 height 30
click at [411, 217] on button "Add writer" at bounding box center [424, 215] width 37 height 9
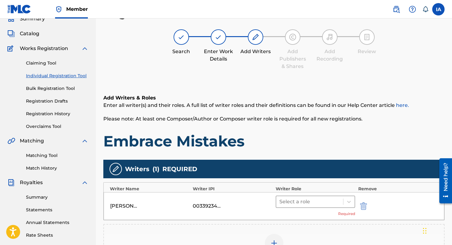
click at [313, 201] on div at bounding box center [309, 202] width 61 height 9
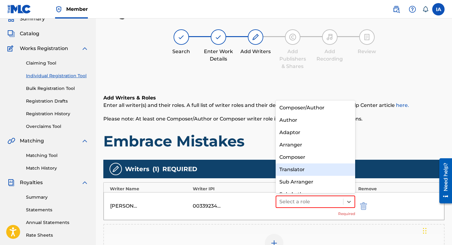
scroll to position [9, 0]
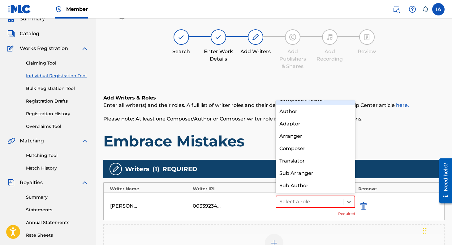
click at [308, 103] on div "Composer/Author" at bounding box center [314, 99] width 79 height 12
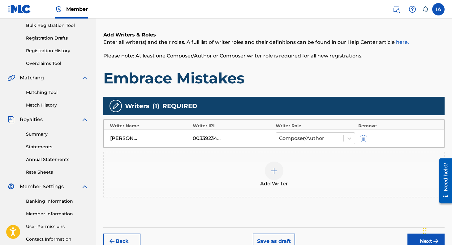
scroll to position [138, 0]
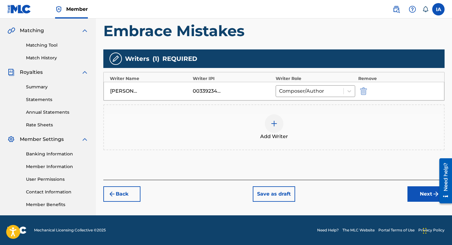
click at [430, 196] on button "Next" at bounding box center [425, 193] width 37 height 15
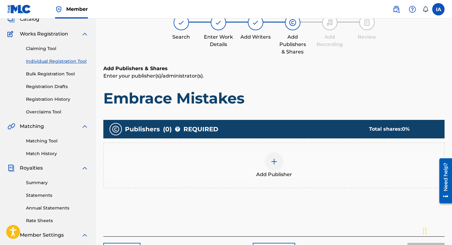
scroll to position [28, 0]
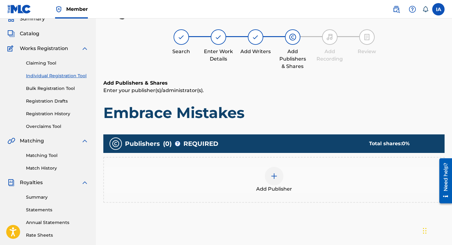
click at [275, 178] on img at bounding box center [273, 175] width 7 height 7
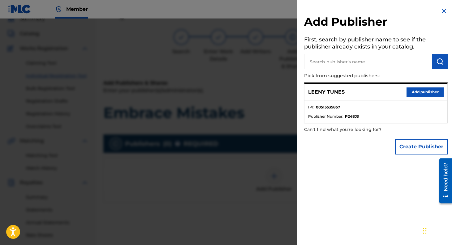
click at [415, 95] on button "Add publisher" at bounding box center [424, 91] width 37 height 9
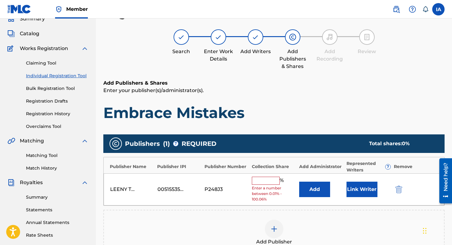
click at [260, 180] on input "text" at bounding box center [266, 181] width 28 height 8
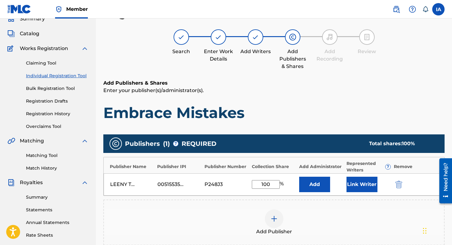
type input "100"
click at [359, 182] on button "Link Writer" at bounding box center [361, 184] width 31 height 15
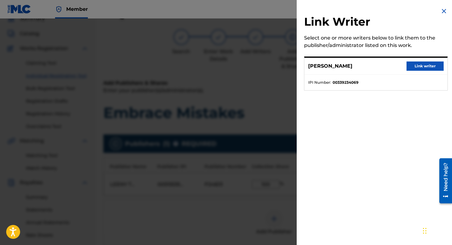
click at [422, 64] on button "Link writer" at bounding box center [424, 66] width 37 height 9
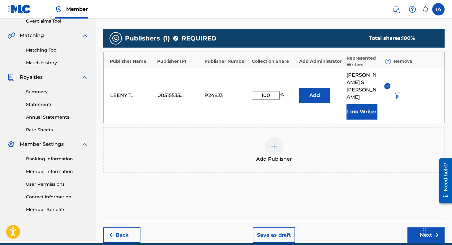
scroll to position [146, 0]
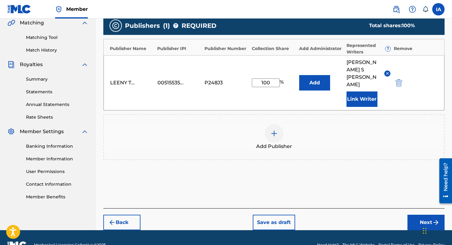
click at [424, 215] on button "Next" at bounding box center [425, 222] width 37 height 15
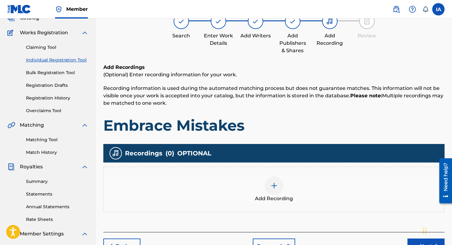
scroll to position [28, 0]
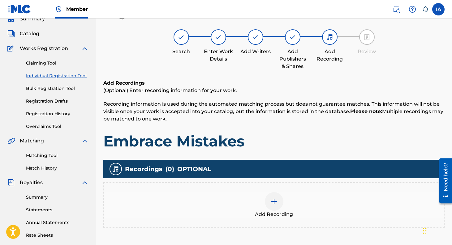
click at [278, 201] on div at bounding box center [274, 201] width 19 height 19
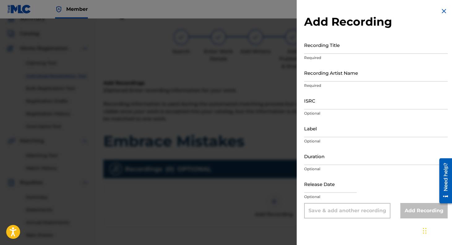
click at [354, 46] on input "Recording Title" at bounding box center [375, 45] width 143 height 18
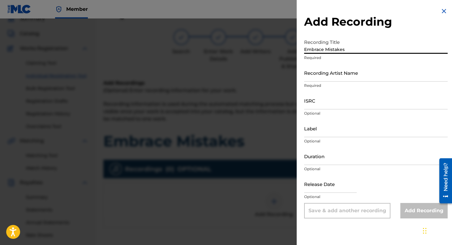
type input "Embrace Mistakes"
click at [347, 76] on input "Recording Artist Name" at bounding box center [375, 73] width 143 height 18
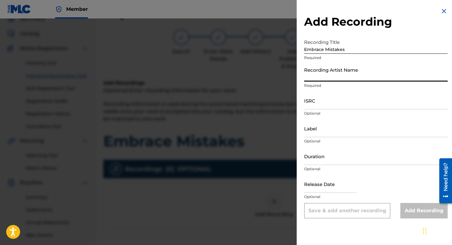
type input "[PERSON_NAME]"
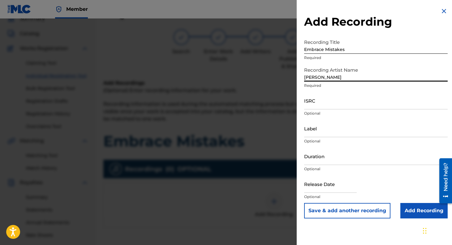
click at [355, 106] on input "ISRC" at bounding box center [375, 101] width 143 height 18
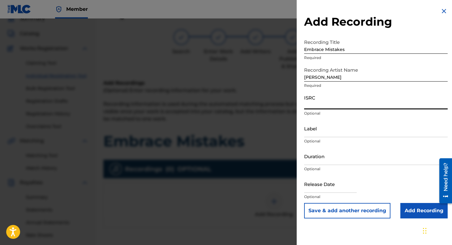
paste input "USL4Q2569773"
type input "USL4Q2569773"
click at [319, 135] on input "Label" at bounding box center [375, 129] width 143 height 18
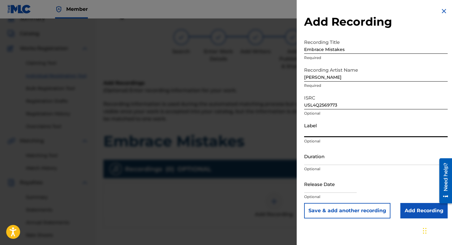
type input "Leeny Tunes"
click at [327, 188] on input "text" at bounding box center [330, 184] width 53 height 18
select select "7"
select select "2025"
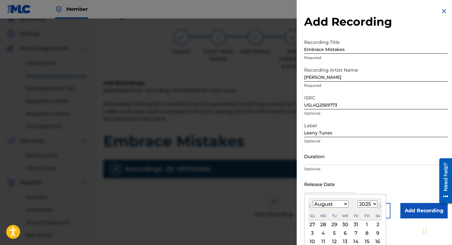
type input "[DATE]"
select select "8"
click at [392, 176] on div "Release Date [DATE] [DATE] Previous Month Next Month [DATE] January February Ma…" at bounding box center [375, 189] width 143 height 28
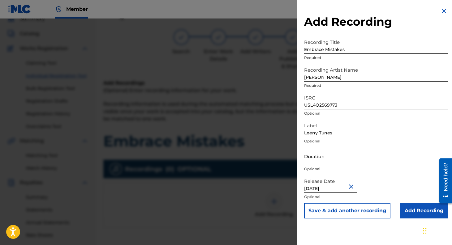
click at [422, 213] on input "Add Recording" at bounding box center [423, 210] width 47 height 15
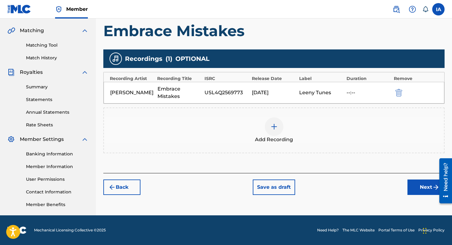
click at [427, 194] on button "Next" at bounding box center [425, 187] width 37 height 15
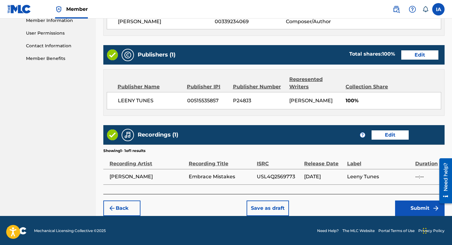
scroll to position [284, 0]
click at [423, 202] on button "Submit" at bounding box center [419, 208] width 49 height 15
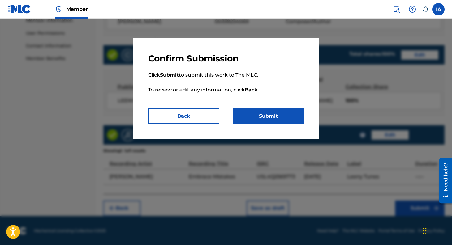
click at [265, 115] on button "Submit" at bounding box center [268, 116] width 71 height 15
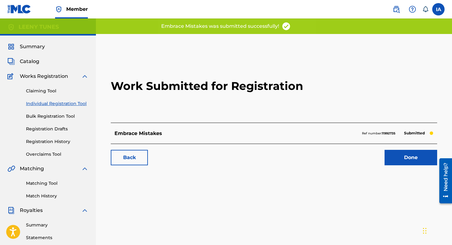
click at [413, 160] on link "Done" at bounding box center [410, 157] width 53 height 15
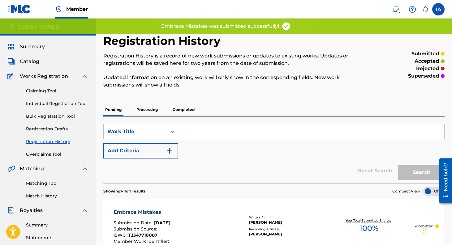
click at [62, 106] on link "Individual Registration Tool" at bounding box center [57, 103] width 62 height 6
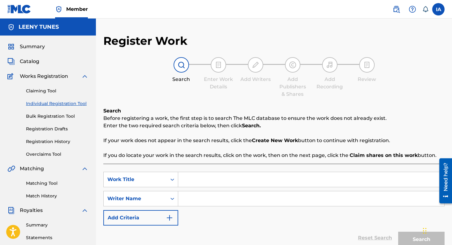
click at [193, 175] on input "Search Form" at bounding box center [311, 179] width 266 height 15
type input "Demon of Insincerity"
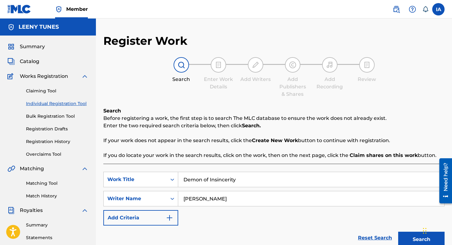
type input "[PERSON_NAME]"
click at [398, 232] on button "Search" at bounding box center [421, 239] width 46 height 15
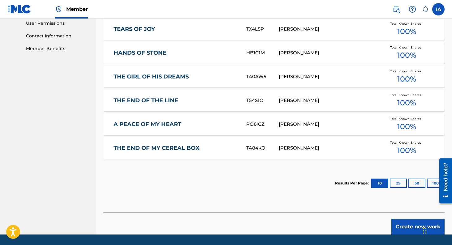
scroll to position [295, 0]
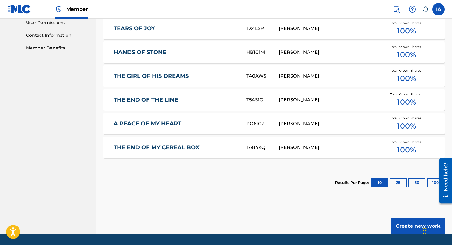
click at [407, 225] on button "Create new work" at bounding box center [417, 226] width 53 height 15
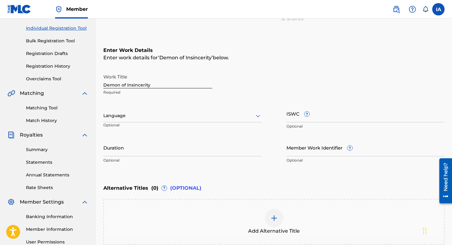
scroll to position [77, 0]
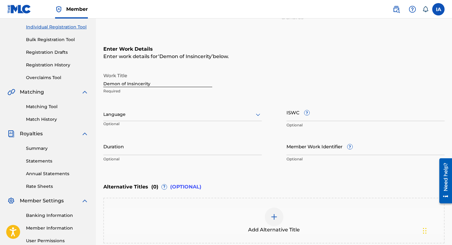
click at [344, 113] on input "ISWC ?" at bounding box center [365, 113] width 158 height 18
paste input "T-334.770.989-7"
type input "T-334.770.989-7"
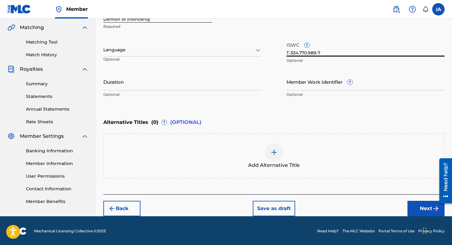
scroll to position [142, 0]
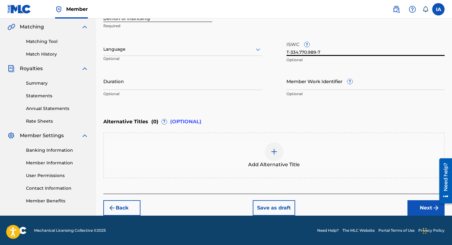
click at [420, 204] on button "Next" at bounding box center [425, 207] width 37 height 15
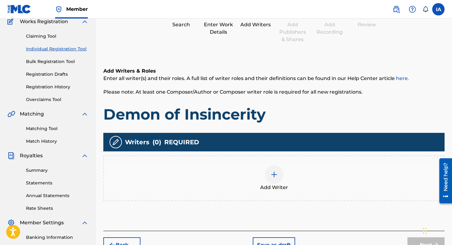
scroll to position [28, 0]
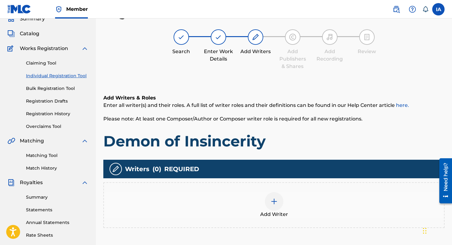
click at [280, 205] on div at bounding box center [274, 201] width 19 height 19
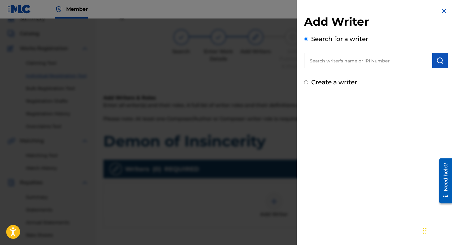
click at [354, 59] on input "text" at bounding box center [368, 60] width 128 height 15
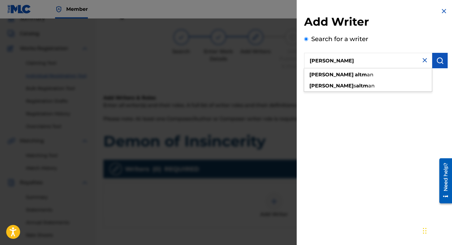
type input "[PERSON_NAME]"
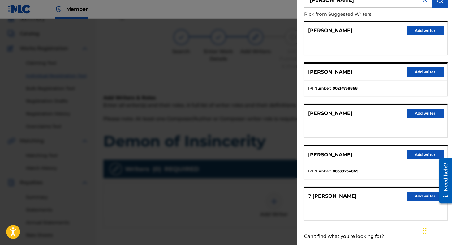
scroll to position [75, 0]
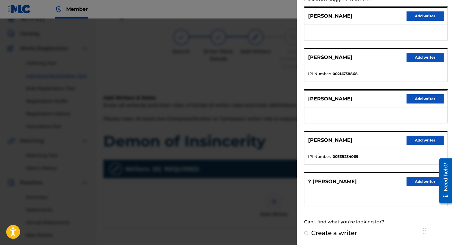
click at [420, 143] on button "Add writer" at bounding box center [424, 140] width 37 height 9
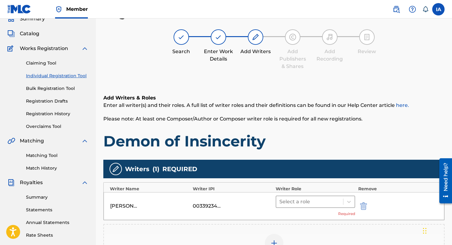
click at [302, 198] on div at bounding box center [309, 202] width 61 height 9
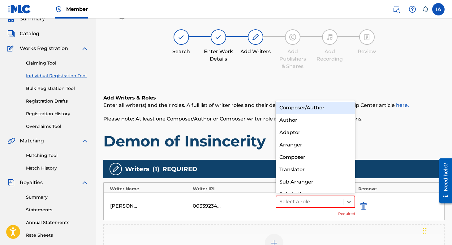
scroll to position [9, 0]
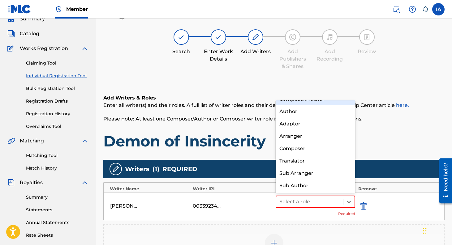
click at [299, 104] on div "Composer/Author" at bounding box center [314, 99] width 79 height 12
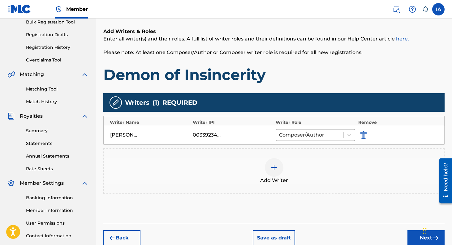
scroll to position [138, 0]
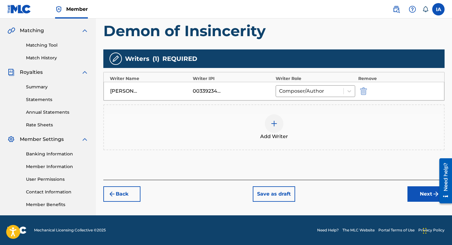
click at [420, 191] on button "Next" at bounding box center [425, 193] width 37 height 15
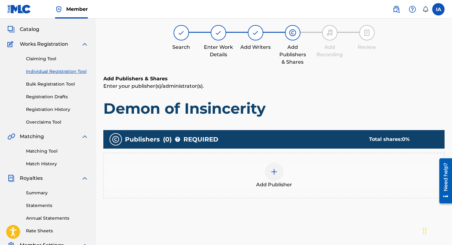
scroll to position [28, 0]
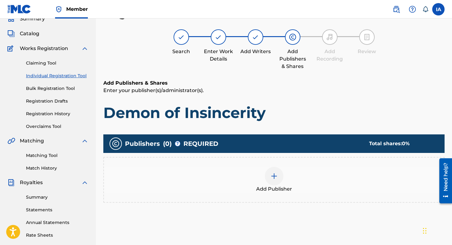
click at [279, 166] on div "Add Publisher" at bounding box center [273, 180] width 341 height 46
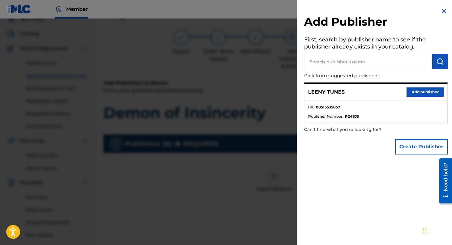
click at [421, 92] on button "Add publisher" at bounding box center [424, 91] width 37 height 9
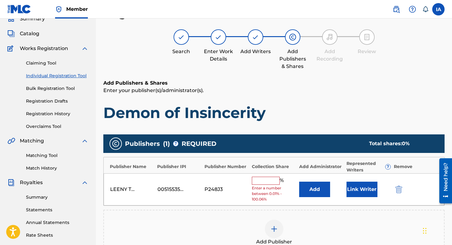
click at [262, 181] on input "text" at bounding box center [266, 181] width 28 height 8
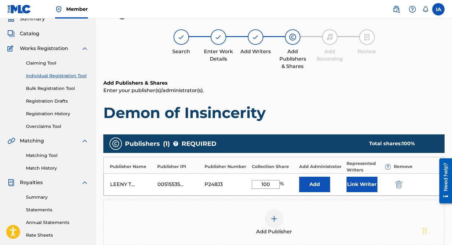
type input "100"
click at [363, 180] on button "Link Writer" at bounding box center [361, 184] width 31 height 15
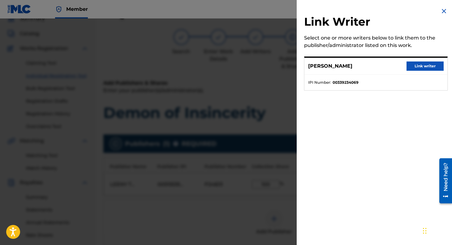
click at [419, 67] on button "Link writer" at bounding box center [424, 66] width 37 height 9
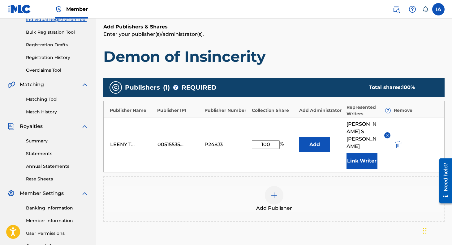
scroll to position [146, 0]
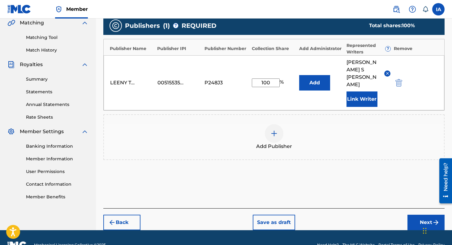
click at [425, 215] on button "Next" at bounding box center [425, 222] width 37 height 15
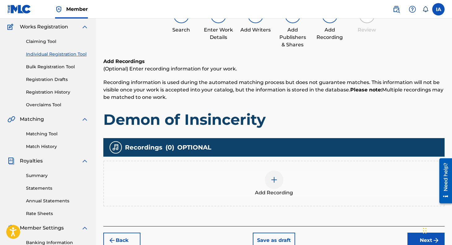
scroll to position [28, 0]
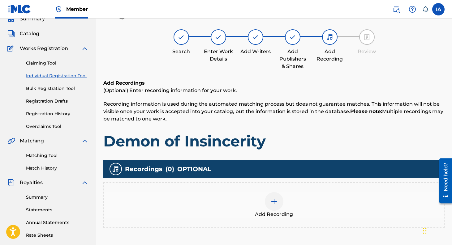
click at [272, 202] on img at bounding box center [273, 201] width 7 height 7
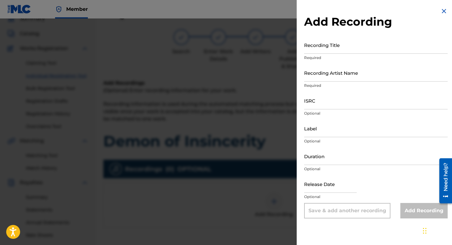
click at [337, 47] on input "Recording Title" at bounding box center [375, 45] width 143 height 18
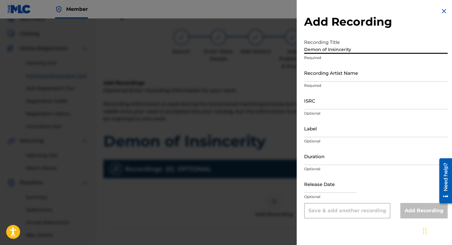
type input "Demon of Insincerity"
click at [336, 73] on input "Recording Artist Name" at bounding box center [375, 73] width 143 height 18
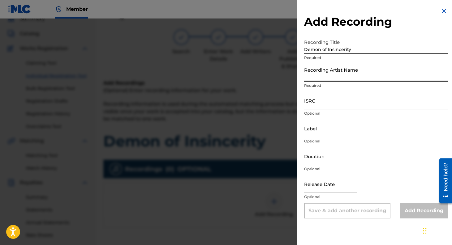
type input "[PERSON_NAME]"
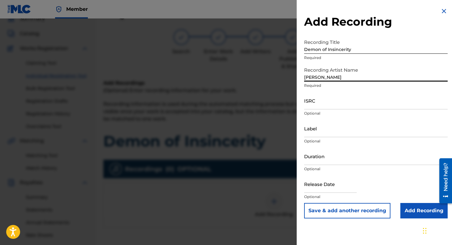
click at [357, 104] on input "ISRC" at bounding box center [375, 101] width 143 height 18
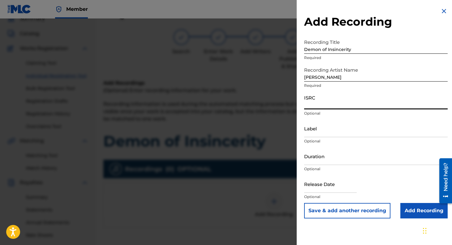
paste input "USL4Q2569775"
type input "USL4Q2569775"
click at [321, 133] on input "Label" at bounding box center [375, 129] width 143 height 18
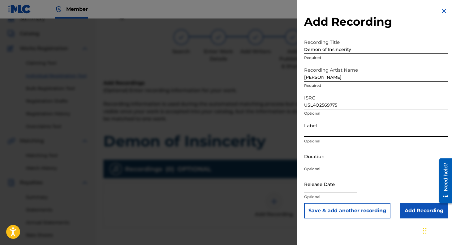
type input "Leeny Tunes"
click at [326, 187] on input "text" at bounding box center [330, 184] width 53 height 18
select select "7"
select select "2025"
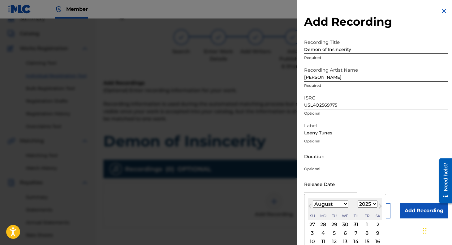
type input "[DATE]"
select select "8"
click at [394, 174] on div "Duration Optional" at bounding box center [375, 161] width 143 height 28
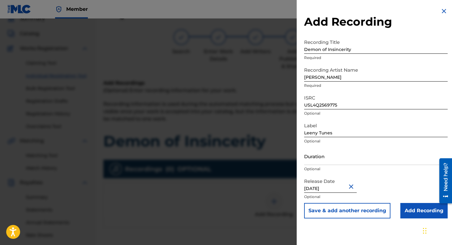
click at [417, 212] on input "Add Recording" at bounding box center [423, 210] width 47 height 15
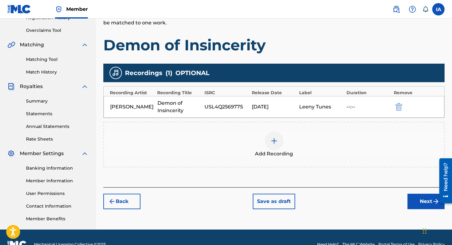
scroll to position [138, 0]
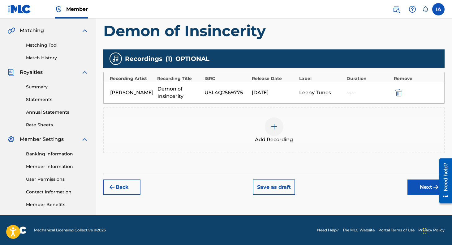
click at [422, 190] on button "Next" at bounding box center [425, 187] width 37 height 15
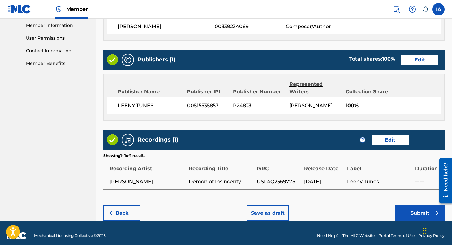
scroll to position [284, 0]
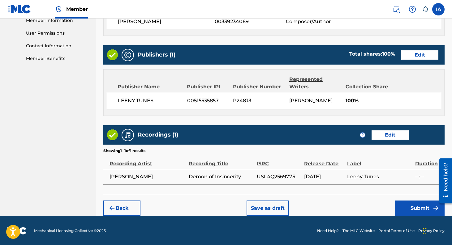
click at [413, 207] on button "Submit" at bounding box center [419, 208] width 49 height 15
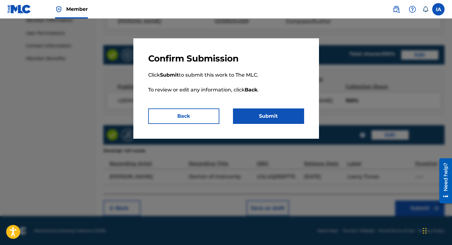
click at [286, 115] on button "Submit" at bounding box center [268, 116] width 71 height 15
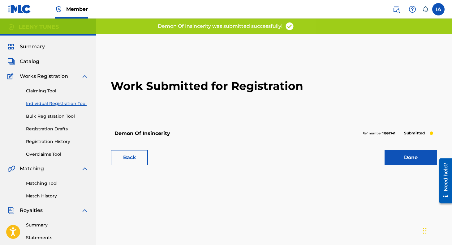
click at [418, 161] on link "Done" at bounding box center [410, 157] width 53 height 15
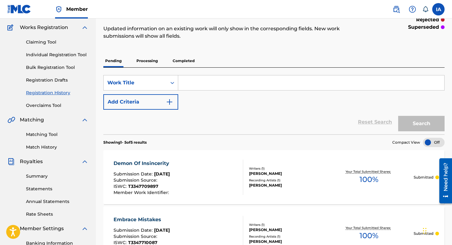
scroll to position [24, 0]
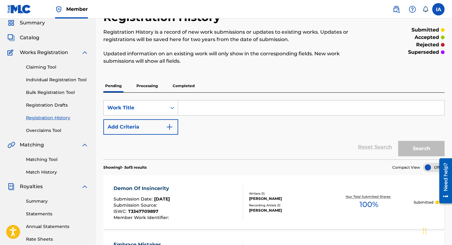
click at [59, 80] on link "Individual Registration Tool" at bounding box center [57, 80] width 62 height 6
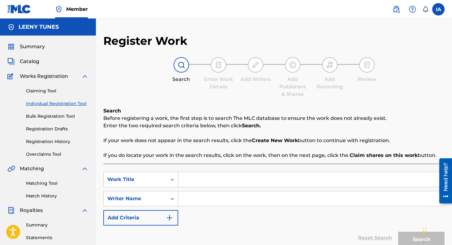
click at [186, 179] on input "Search Form" at bounding box center [311, 179] width 266 height 15
type input "In My Past Life"
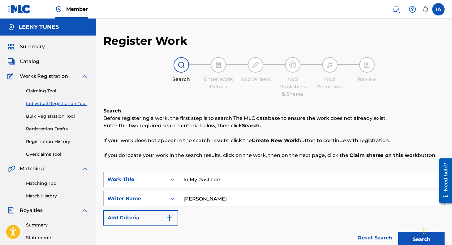
type input "[PERSON_NAME]"
click at [398, 232] on button "Search" at bounding box center [421, 239] width 46 height 15
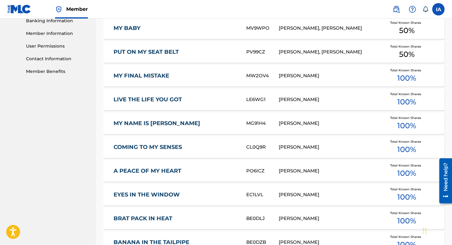
scroll to position [388, 0]
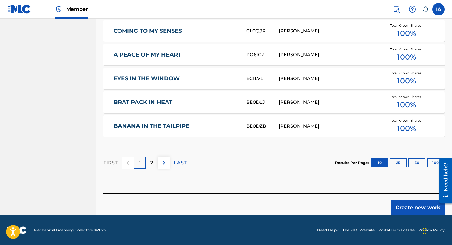
click at [413, 210] on button "Create new work" at bounding box center [417, 207] width 53 height 15
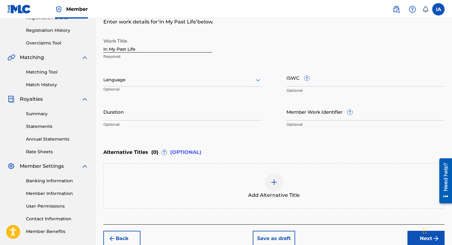
scroll to position [111, 0]
click at [331, 77] on input "ISWC ?" at bounding box center [365, 79] width 158 height 18
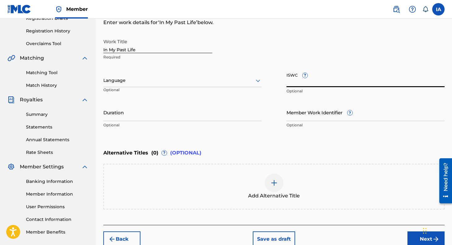
paste input "T-334.770.987-5"
type input "T-334.770.987-5"
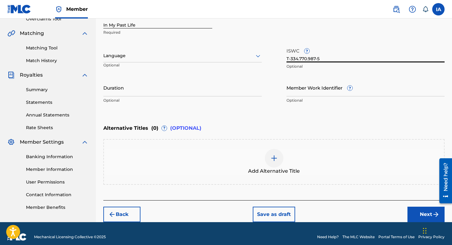
scroll to position [142, 0]
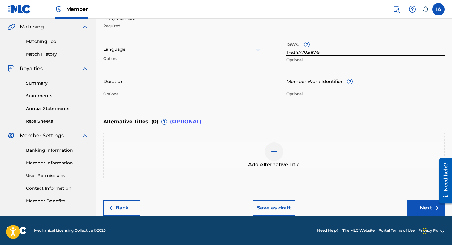
click at [422, 204] on button "Next" at bounding box center [425, 207] width 37 height 15
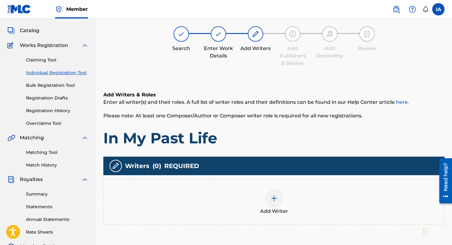
scroll to position [28, 0]
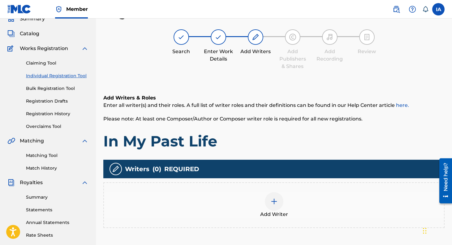
click at [275, 200] on img at bounding box center [273, 201] width 7 height 7
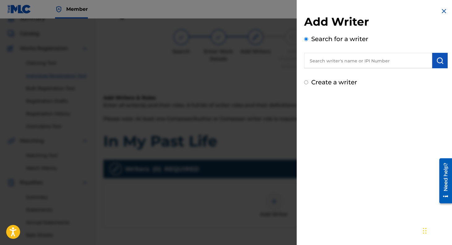
click at [331, 60] on input "text" at bounding box center [368, 60] width 128 height 15
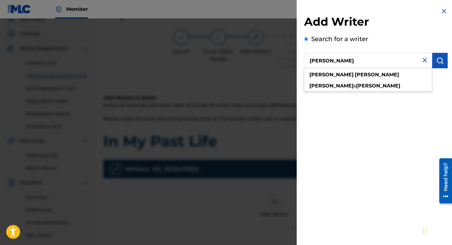
type input "[PERSON_NAME]"
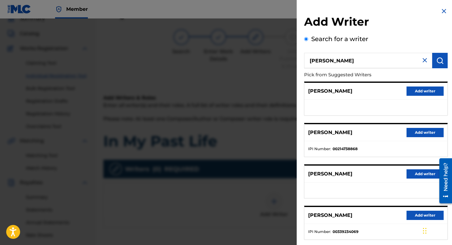
click at [418, 214] on button "Add writer" at bounding box center [424, 215] width 37 height 9
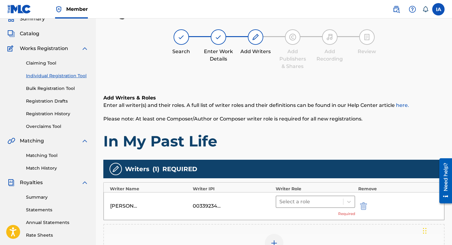
click at [298, 200] on div at bounding box center [309, 202] width 61 height 9
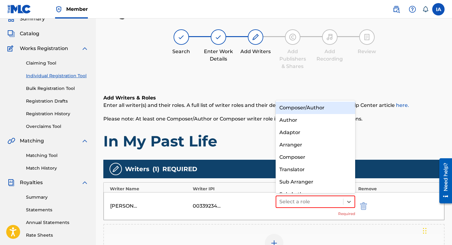
scroll to position [9, 0]
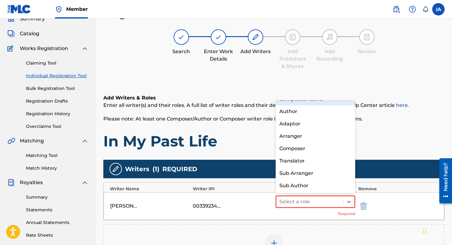
click at [305, 103] on div "Composer/Author" at bounding box center [314, 99] width 79 height 12
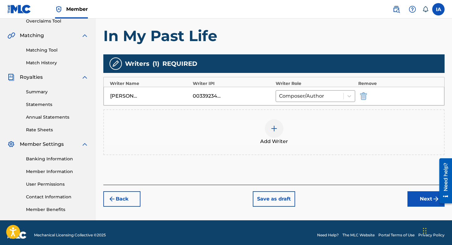
scroll to position [138, 0]
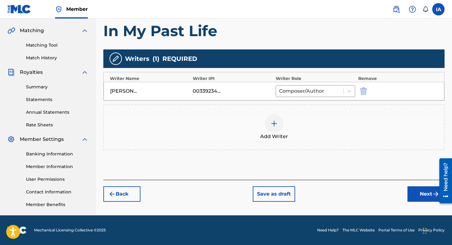
click at [421, 190] on button "Next" at bounding box center [425, 193] width 37 height 15
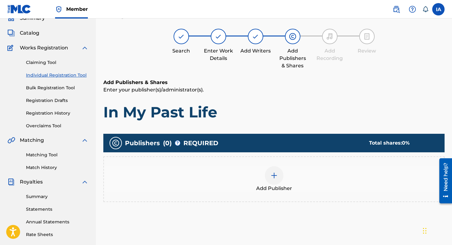
scroll to position [28, 0]
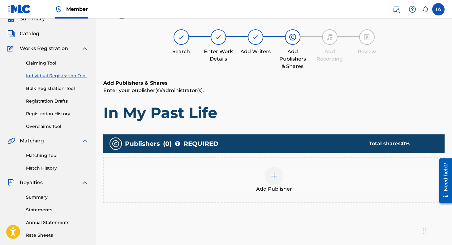
click at [272, 177] on img at bounding box center [273, 175] width 7 height 7
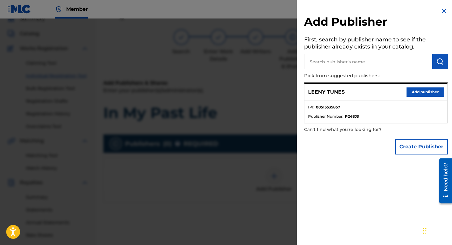
click at [415, 92] on button "Add publisher" at bounding box center [424, 91] width 37 height 9
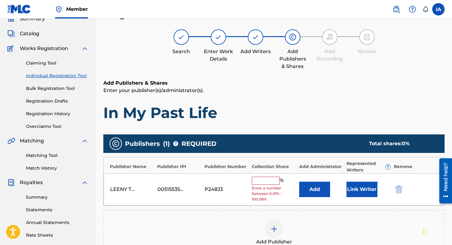
click at [264, 179] on input "text" at bounding box center [266, 181] width 28 height 8
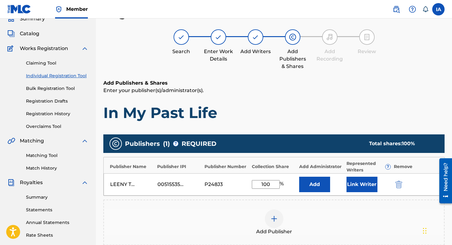
type input "100"
click at [364, 189] on button "Link Writer" at bounding box center [361, 184] width 31 height 15
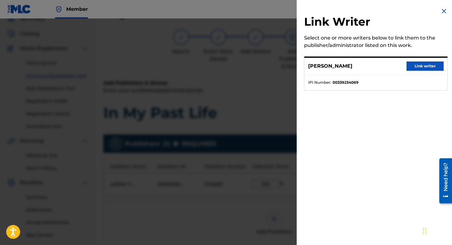
click at [423, 66] on button "Link writer" at bounding box center [424, 66] width 37 height 9
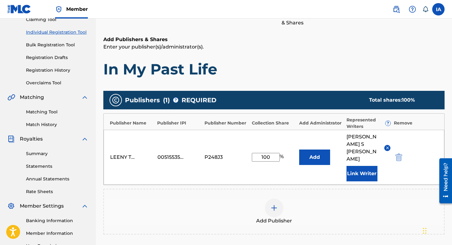
scroll to position [146, 0]
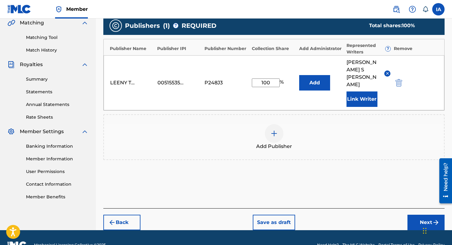
click at [420, 215] on button "Next" at bounding box center [425, 222] width 37 height 15
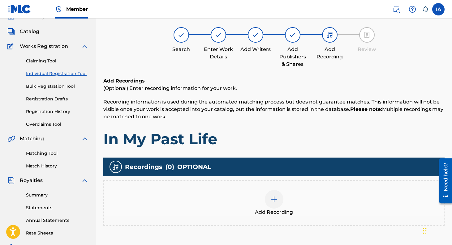
scroll to position [28, 0]
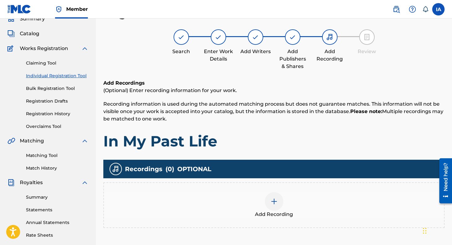
click at [272, 203] on img at bounding box center [273, 201] width 7 height 7
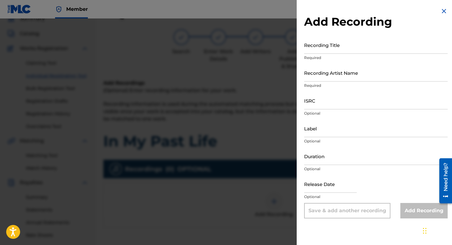
click at [363, 51] on input "Recording Title" at bounding box center [375, 45] width 143 height 18
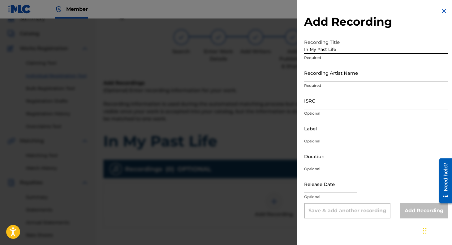
type input "In My Past Life"
click at [364, 71] on input "Recording Artist Name" at bounding box center [375, 73] width 143 height 18
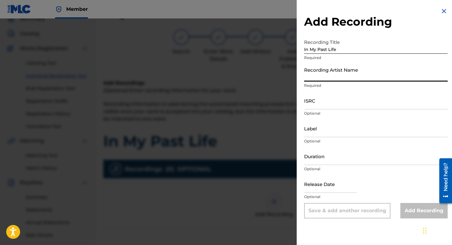
type input "[PERSON_NAME]"
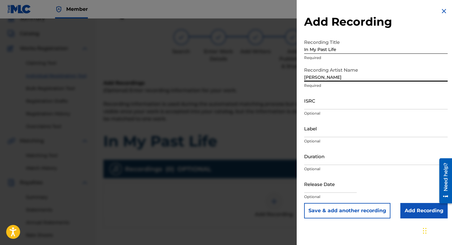
click at [362, 104] on input "ISRC" at bounding box center [375, 101] width 143 height 18
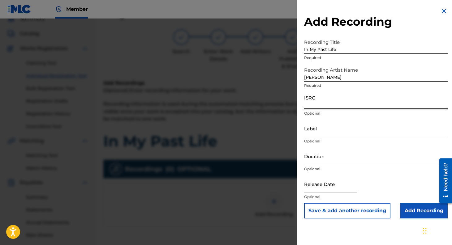
paste input "USL4Q2569780"
type input "USL4Q2569780"
click at [314, 133] on input "Label" at bounding box center [375, 129] width 143 height 18
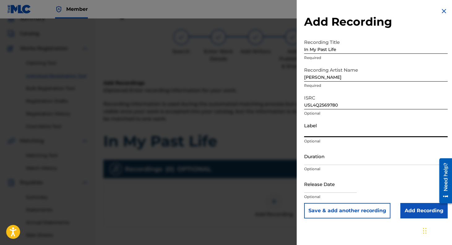
type input "Leeny Tunes"
click at [326, 184] on input "text" at bounding box center [330, 184] width 53 height 18
select select "7"
select select "2025"
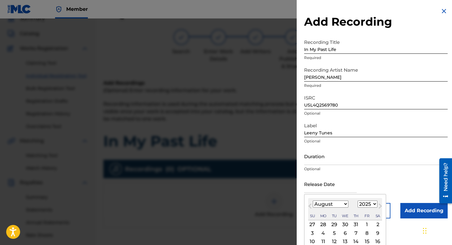
type input "[DATE]"
select select "8"
click at [391, 174] on div "Duration Optional" at bounding box center [375, 161] width 143 height 28
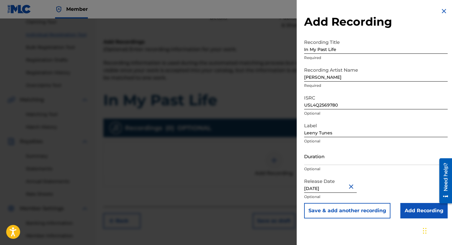
scroll to position [70, 0]
click at [416, 210] on input "Add Recording" at bounding box center [423, 210] width 47 height 15
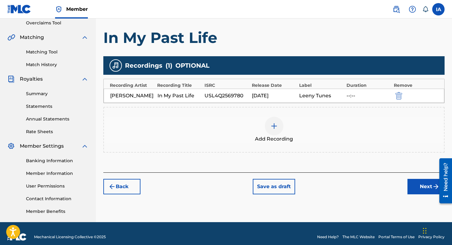
scroll to position [133, 0]
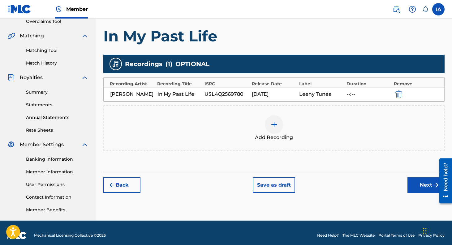
click at [416, 193] on button "Next" at bounding box center [425, 184] width 37 height 15
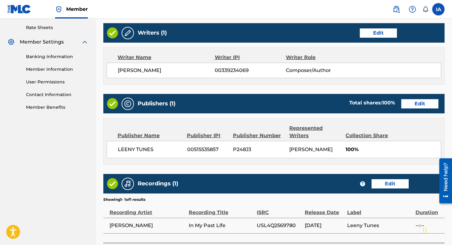
scroll to position [284, 0]
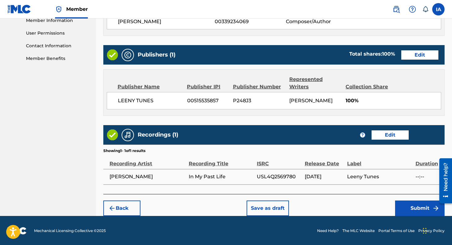
click at [418, 206] on button "Submit" at bounding box center [419, 208] width 49 height 15
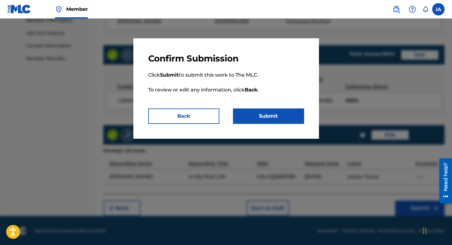
click at [283, 121] on button "Submit" at bounding box center [268, 116] width 71 height 15
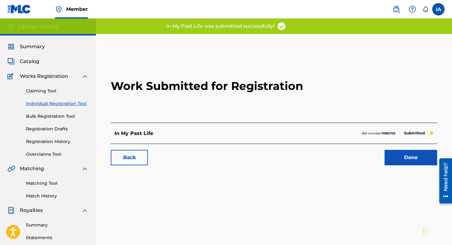
click at [401, 151] on link "Done" at bounding box center [410, 157] width 53 height 15
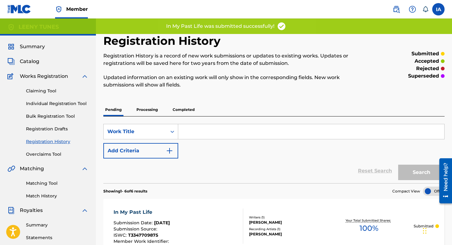
click at [56, 105] on link "Individual Registration Tool" at bounding box center [57, 103] width 62 height 6
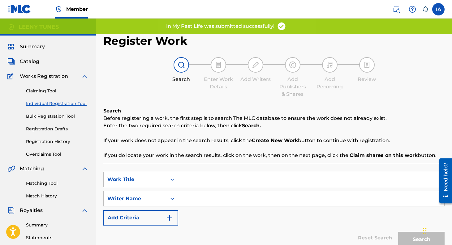
click at [237, 178] on input "Search Form" at bounding box center [311, 179] width 266 height 15
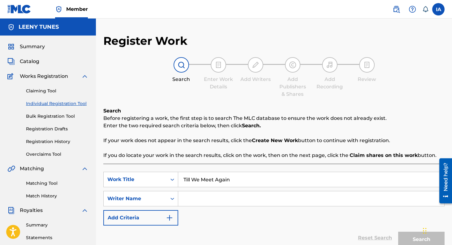
type input "Till We Meet Again"
click at [236, 199] on input "Search Form" at bounding box center [311, 198] width 266 height 15
click at [398, 232] on button "Search" at bounding box center [421, 239] width 46 height 15
click at [227, 202] on input "[PERSON_NAME]" at bounding box center [311, 198] width 266 height 15
type input "[PERSON_NAME]"
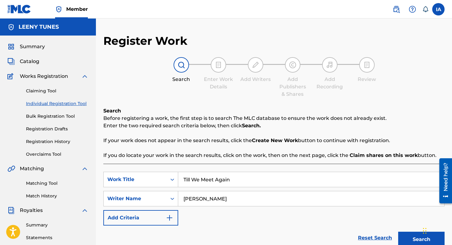
click at [398, 232] on button "Search" at bounding box center [421, 239] width 46 height 15
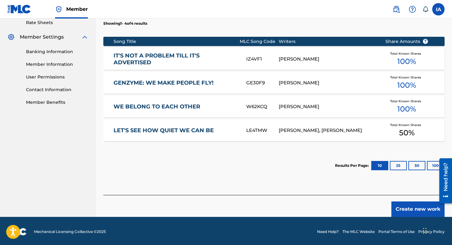
scroll to position [242, 0]
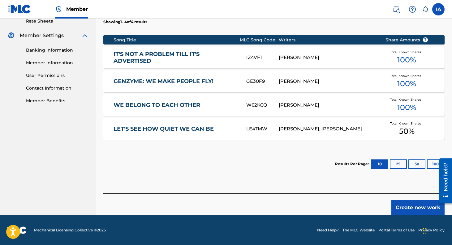
click at [414, 207] on button "Create new work" at bounding box center [417, 207] width 53 height 15
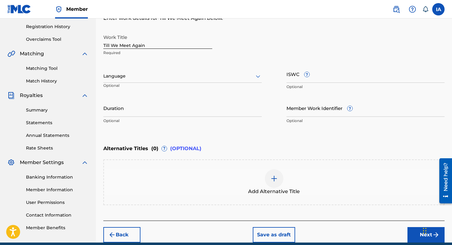
scroll to position [118, 0]
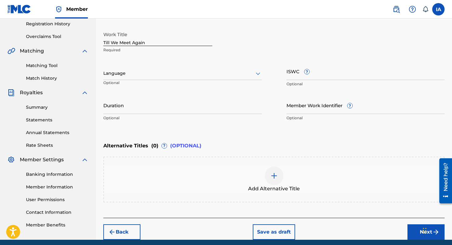
click at [333, 70] on input "ISWC ?" at bounding box center [365, 71] width 158 height 18
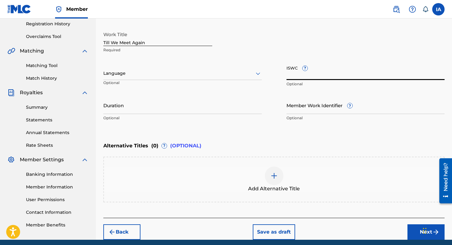
paste input "T-334.770.982-0"
type input "T-334.770.982-0"
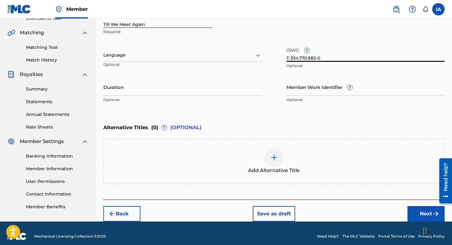
scroll to position [142, 0]
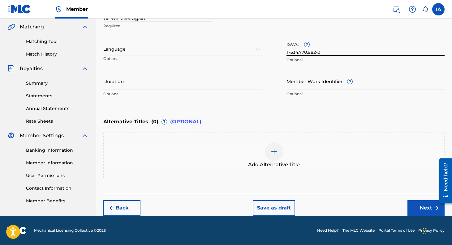
click at [415, 205] on button "Next" at bounding box center [425, 207] width 37 height 15
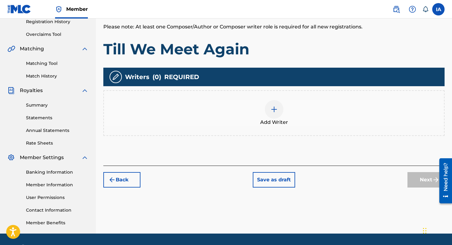
scroll to position [121, 0]
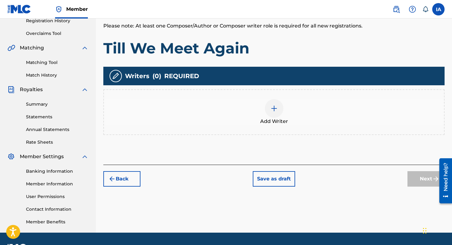
click at [273, 109] on img at bounding box center [273, 108] width 7 height 7
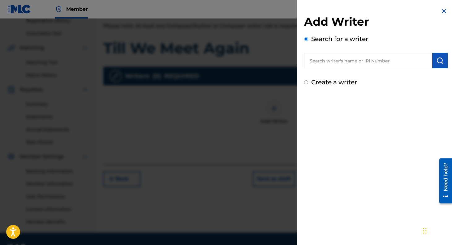
click at [339, 63] on input "text" at bounding box center [368, 60] width 128 height 15
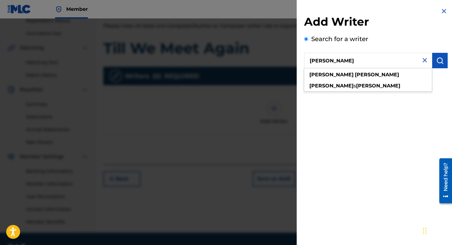
type input "[PERSON_NAME]"
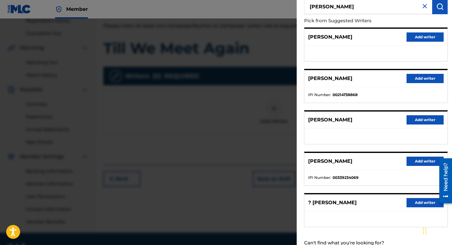
scroll to position [61, 0]
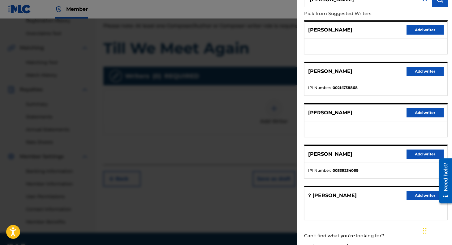
click at [422, 153] on button "Add writer" at bounding box center [424, 154] width 37 height 9
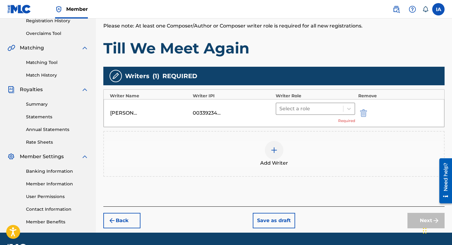
click at [316, 105] on div at bounding box center [309, 108] width 61 height 9
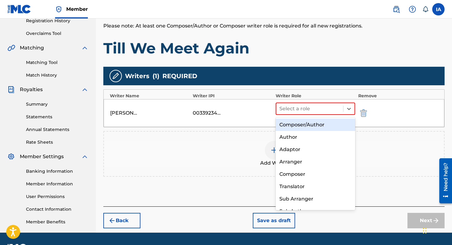
click at [309, 123] on div "Composer/Author" at bounding box center [314, 125] width 79 height 12
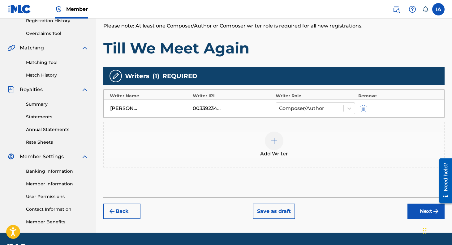
click at [419, 209] on button "Next" at bounding box center [425, 211] width 37 height 15
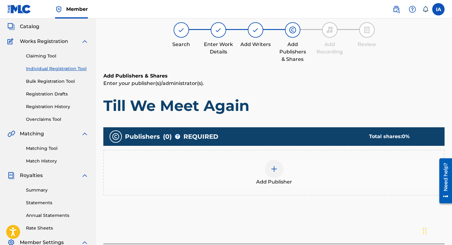
scroll to position [28, 0]
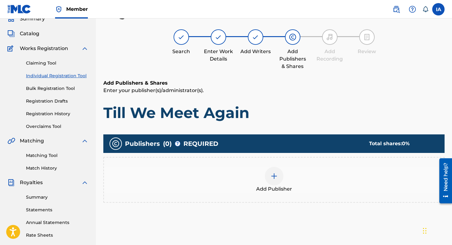
click at [274, 177] on img at bounding box center [273, 175] width 7 height 7
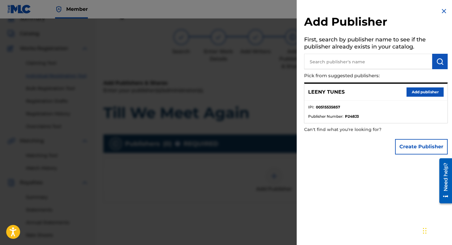
click at [424, 93] on button "Add publisher" at bounding box center [424, 91] width 37 height 9
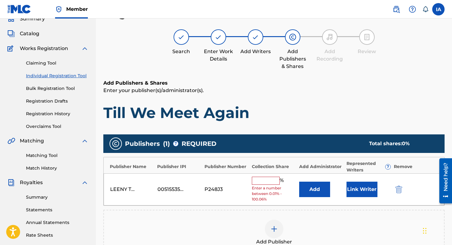
click at [264, 179] on input "text" at bounding box center [266, 181] width 28 height 8
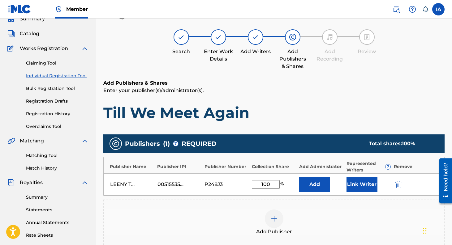
type input "100"
click at [355, 190] on button "Link Writer" at bounding box center [361, 184] width 31 height 15
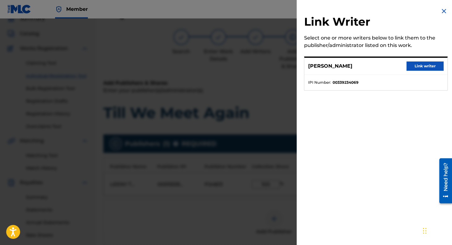
click at [422, 68] on button "Link writer" at bounding box center [424, 66] width 37 height 9
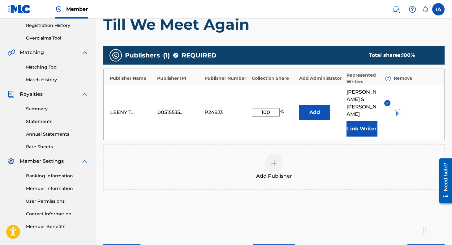
scroll to position [146, 0]
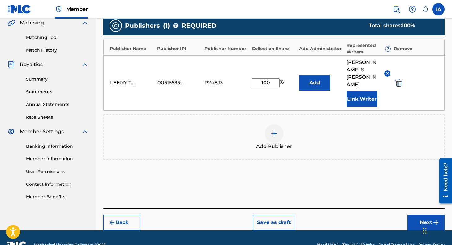
click at [423, 215] on button "Next" at bounding box center [425, 222] width 37 height 15
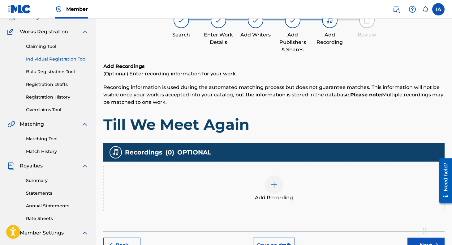
scroll to position [28, 0]
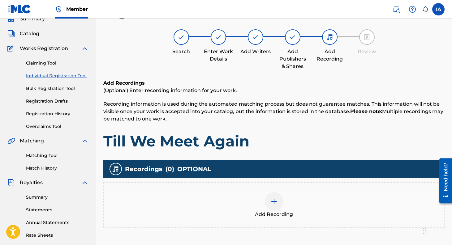
click at [274, 199] on img at bounding box center [273, 201] width 7 height 7
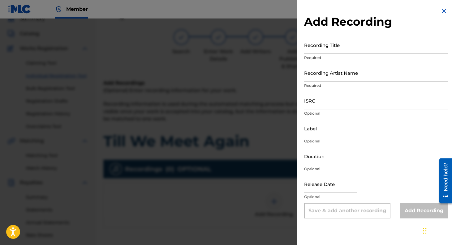
click at [331, 51] on input "Recording Title" at bounding box center [375, 45] width 143 height 18
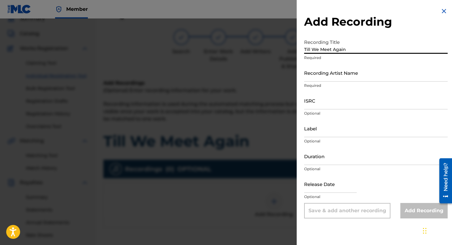
type input "Till We Meet Again"
click at [334, 78] on input "Recording Artist Name" at bounding box center [375, 73] width 143 height 18
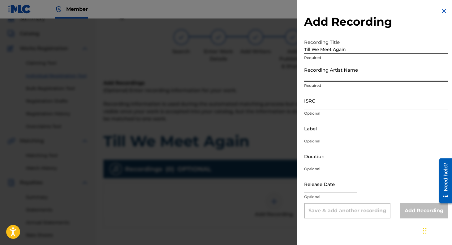
type input "[PERSON_NAME]"
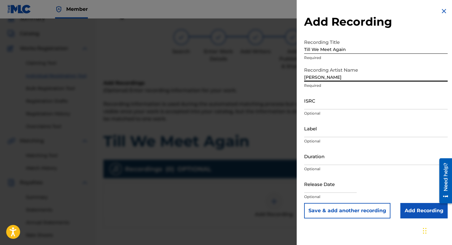
click at [343, 103] on input "ISRC" at bounding box center [375, 101] width 143 height 18
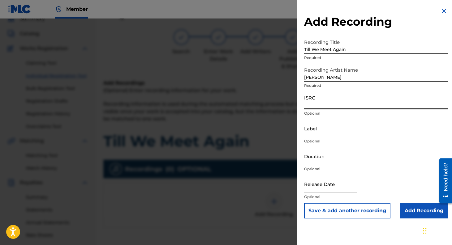
paste input "USL4Q2569781"
type input "USL4Q2569781"
click at [315, 132] on input "Label" at bounding box center [375, 129] width 143 height 18
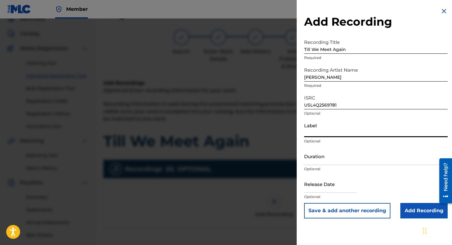
type input "Leeny Tunes"
click at [324, 184] on input "text" at bounding box center [330, 184] width 53 height 18
select select "7"
select select "2025"
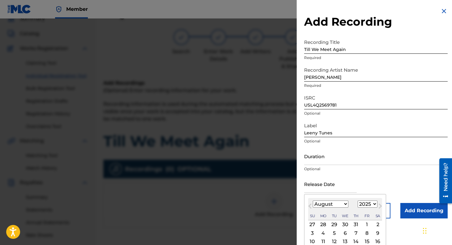
type input "[DATE]"
select select "8"
click at [380, 166] on p "Optional" at bounding box center [375, 169] width 143 height 6
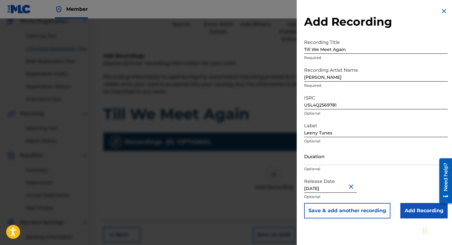
scroll to position [62, 0]
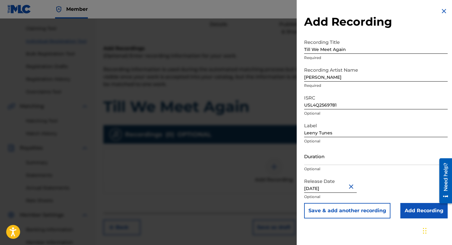
click at [415, 216] on input "Add Recording" at bounding box center [423, 210] width 47 height 15
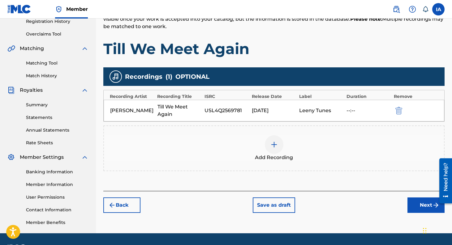
scroll to position [138, 0]
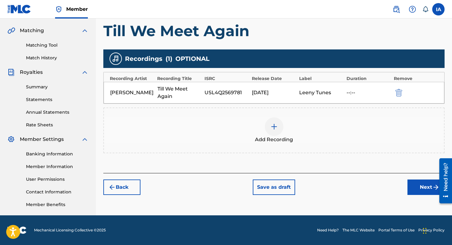
click at [425, 194] on button "Next" at bounding box center [425, 187] width 37 height 15
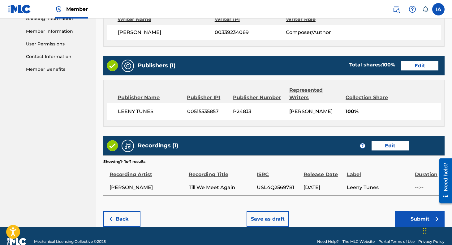
scroll to position [284, 0]
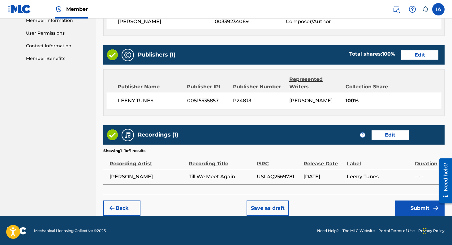
click at [420, 207] on button "Submit" at bounding box center [419, 208] width 49 height 15
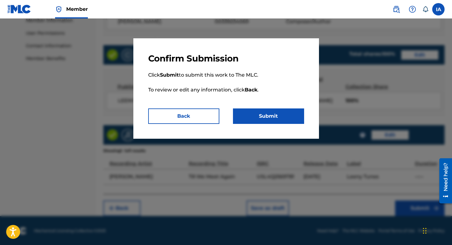
click at [278, 115] on button "Submit" at bounding box center [268, 116] width 71 height 15
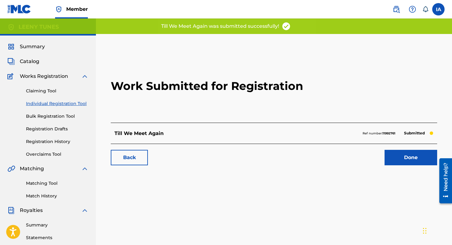
click at [407, 158] on link "Done" at bounding box center [410, 157] width 53 height 15
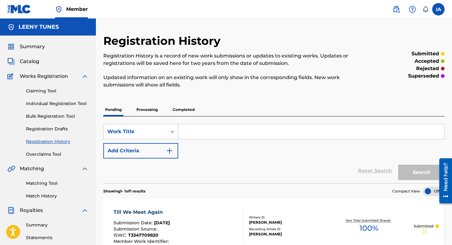
click at [46, 183] on link "Matching Tool" at bounding box center [57, 183] width 62 height 6
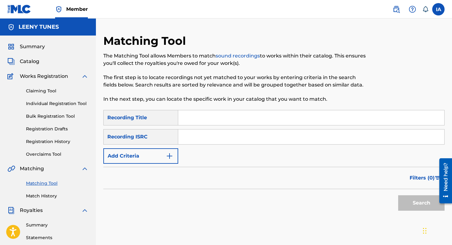
click at [172, 154] on img "Search Form" at bounding box center [169, 155] width 7 height 7
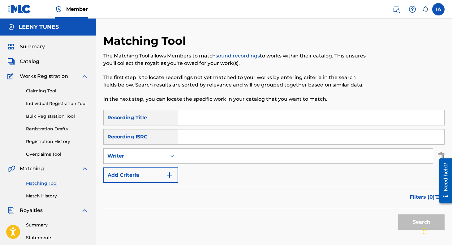
click at [190, 157] on input "Search Form" at bounding box center [305, 156] width 254 height 15
type input "[PERSON_NAME]"
click at [398, 215] on button "Search" at bounding box center [421, 222] width 46 height 15
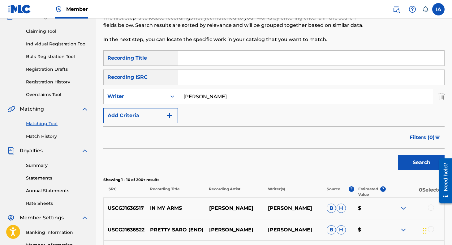
scroll to position [55, 0]
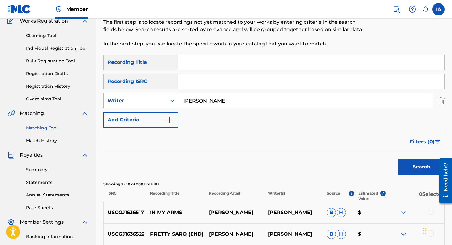
click at [122, 104] on div "Writer" at bounding box center [135, 101] width 63 height 12
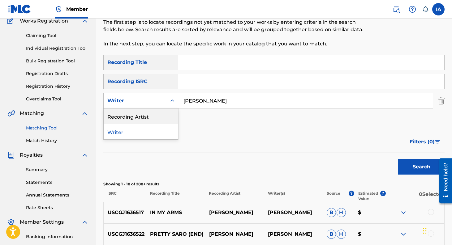
click at [124, 114] on div "Recording Artist" at bounding box center [141, 116] width 74 height 15
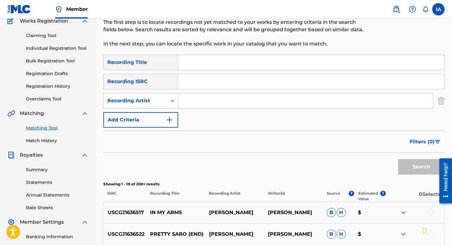
click at [194, 96] on input "Search Form" at bounding box center [305, 100] width 254 height 15
click at [398, 159] on button "Search" at bounding box center [421, 166] width 46 height 15
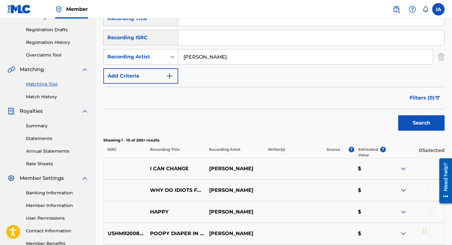
scroll to position [0, 0]
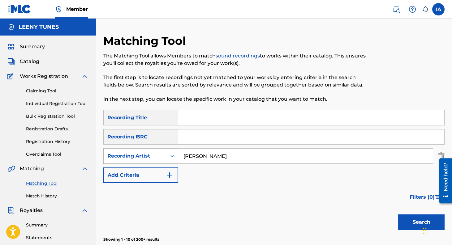
drag, startPoint x: 232, startPoint y: 154, endPoint x: 175, endPoint y: 155, distance: 56.9
click at [175, 155] on div "SearchWithCriteria9a41c51a-2e25-4a57-a81c-0d52b60d0dae Recording Artist [PERSON…" at bounding box center [273, 155] width 341 height 15
click at [398, 215] on button "Search" at bounding box center [421, 222] width 46 height 15
drag, startPoint x: 198, startPoint y: 155, endPoint x: 172, endPoint y: 155, distance: 25.7
click at [172, 155] on div "SearchWithCriteria9a41c51a-2e25-4a57-a81c-0d52b60d0dae Recording Artist [PERSON…" at bounding box center [273, 155] width 341 height 15
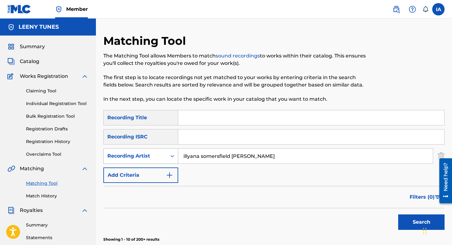
type input "illyana somersfield [PERSON_NAME]"
click at [398, 215] on button "Search" at bounding box center [421, 222] width 46 height 15
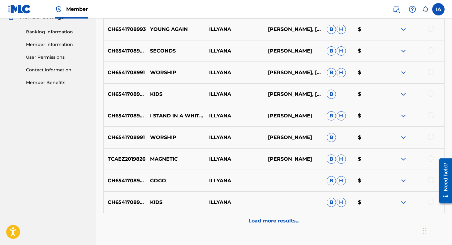
scroll to position [261, 0]
click at [275, 220] on p "Load more results..." at bounding box center [273, 220] width 51 height 7
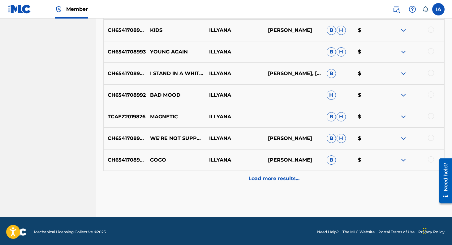
scroll to position [521, 0]
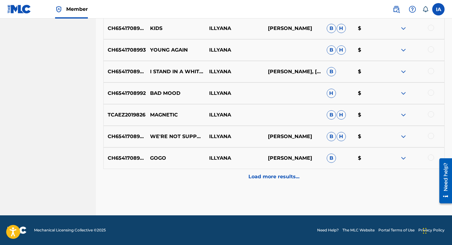
click at [277, 175] on p "Load more results..." at bounding box center [273, 176] width 51 height 7
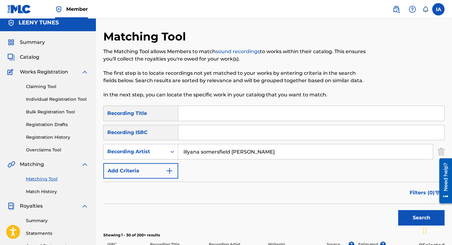
scroll to position [0, 0]
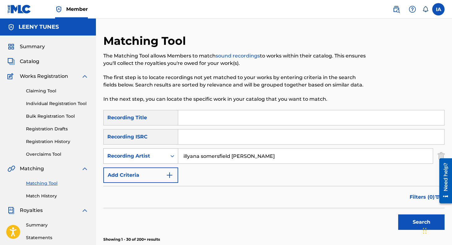
drag, startPoint x: 266, startPoint y: 156, endPoint x: 177, endPoint y: 155, distance: 89.0
click at [177, 155] on div "SearchWithCriteria9a41c51a-2e25-4a57-a81c-0d52b60d0dae Recording Artist [PERSON…" at bounding box center [273, 155] width 341 height 15
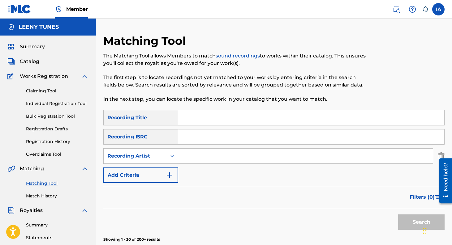
click at [49, 92] on link "Claiming Tool" at bounding box center [57, 91] width 62 height 6
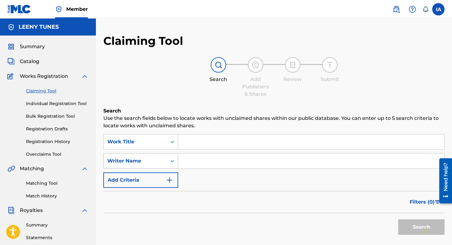
click at [169, 162] on div "Search Form" at bounding box center [172, 160] width 11 height 11
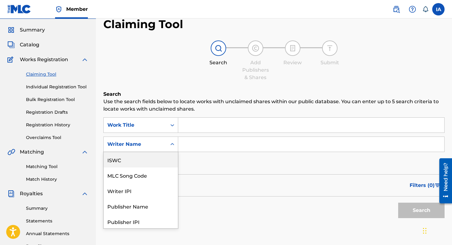
scroll to position [1, 0]
click at [204, 161] on div "SearchWithCriteria2bcdb14e-ca0d-48f9-a173-92a81951f1fd Work Title SearchWithCri…" at bounding box center [273, 144] width 341 height 54
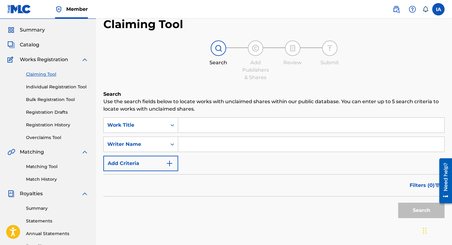
click at [165, 164] on button "Add Criteria" at bounding box center [140, 163] width 75 height 15
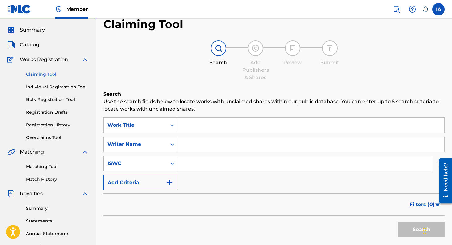
click at [166, 163] on div "ISWC" at bounding box center [135, 164] width 63 height 12
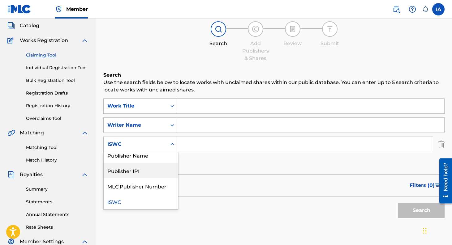
scroll to position [0, 0]
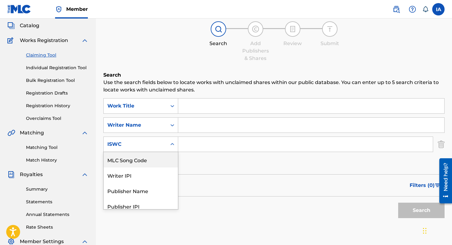
click at [213, 166] on div "SearchWithCriteria2bcdb14e-ca0d-48f9-a173-92a81951f1fd Work Title SearchWithCri…" at bounding box center [273, 134] width 341 height 73
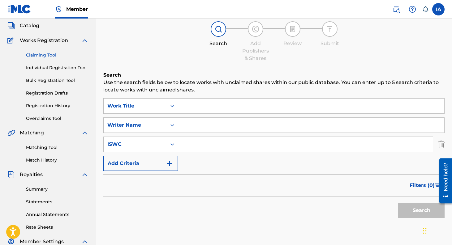
click at [202, 123] on input "Search Form" at bounding box center [311, 125] width 266 height 15
click at [398, 203] on button "Search" at bounding box center [421, 210] width 46 height 15
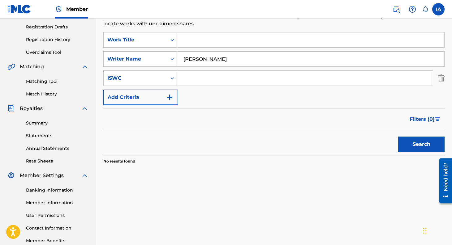
scroll to position [81, 0]
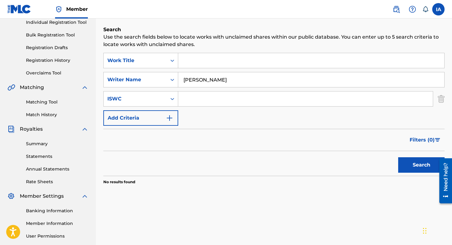
click at [199, 81] on input "[PERSON_NAME]" at bounding box center [311, 79] width 266 height 15
type input "[PERSON_NAME]"
click at [398, 157] on button "Search" at bounding box center [421, 164] width 46 height 15
click at [196, 61] on input "Search Form" at bounding box center [311, 60] width 266 height 15
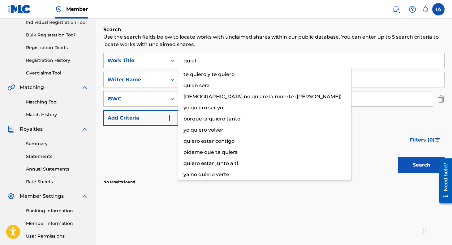
type input "quiet"
click at [398, 157] on button "Search" at bounding box center [421, 164] width 46 height 15
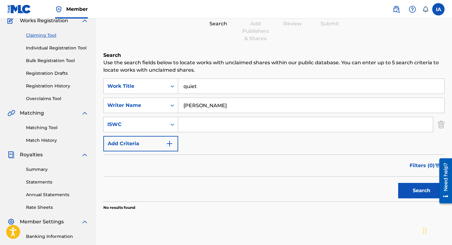
scroll to position [53, 0]
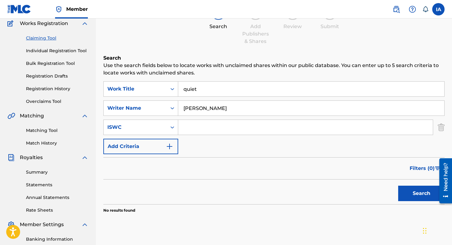
drag, startPoint x: 213, startPoint y: 108, endPoint x: 179, endPoint y: 108, distance: 34.3
click at [179, 108] on input "[PERSON_NAME]" at bounding box center [311, 108] width 266 height 15
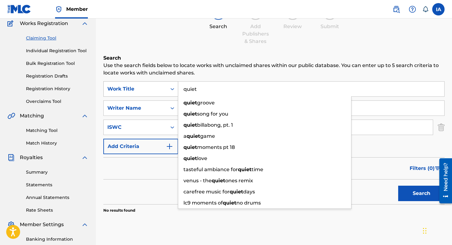
drag, startPoint x: 200, startPoint y: 88, endPoint x: 173, endPoint y: 88, distance: 26.3
click at [173, 88] on div "SearchWithCriteria2bcdb14e-ca0d-48f9-a173-92a81951f1fd Work Title quiet quiet g…" at bounding box center [273, 88] width 341 height 15
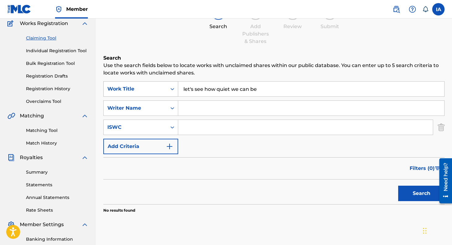
type input "let's see how quiet we can be"
click at [398, 186] on button "Search" at bounding box center [421, 193] width 46 height 15
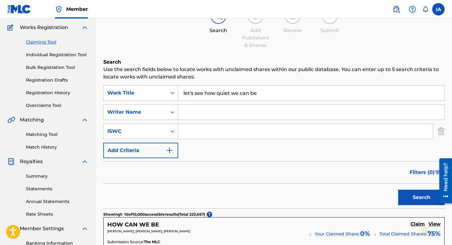
scroll to position [44, 0]
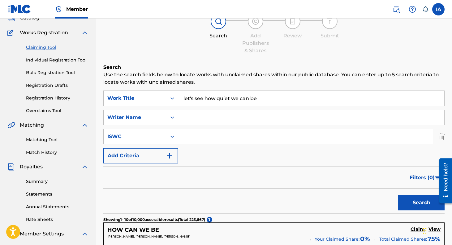
click at [49, 150] on link "Match History" at bounding box center [57, 152] width 62 height 6
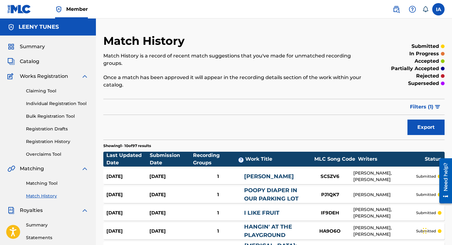
click at [441, 9] on label at bounding box center [438, 9] width 12 height 12
click at [438, 9] on input "IA [PERSON_NAME] [EMAIL_ADDRESS][DOMAIN_NAME] Notification Preferences Profile …" at bounding box center [438, 9] width 0 height 0
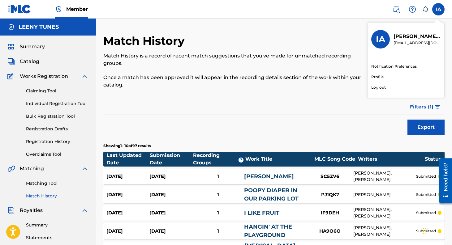
click at [383, 87] on p "Log out" at bounding box center [378, 88] width 15 height 6
click at [438, 9] on input "IA [PERSON_NAME] [EMAIL_ADDRESS][DOMAIN_NAME] Notification Preferences Profile …" at bounding box center [438, 9] width 0 height 0
